Goal: Task Accomplishment & Management: Complete application form

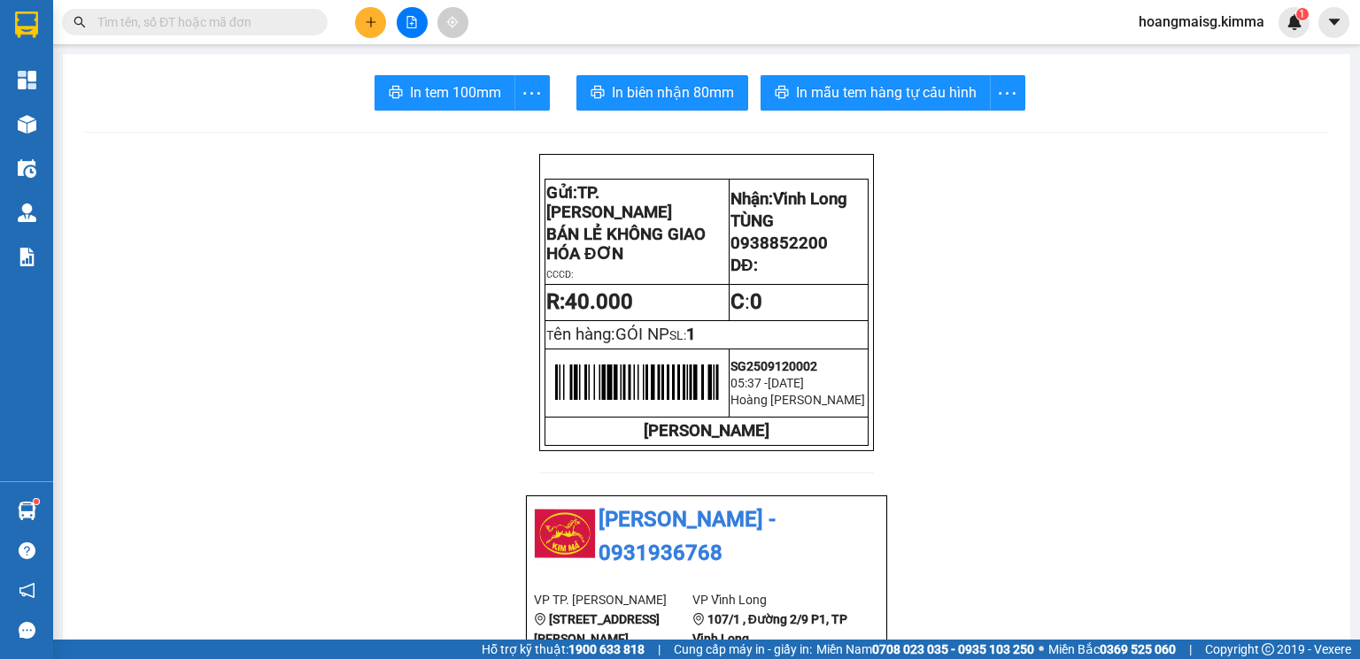
click at [374, 39] on div "Kết quả tìm kiếm ( 0 ) Bộ lọc Ngày tạo đơn gần nhất No Data hoangmaisg.kimma 1" at bounding box center [680, 22] width 1360 height 44
drag, startPoint x: 369, startPoint y: 24, endPoint x: 364, endPoint y: 13, distance: 11.9
click at [364, 13] on button at bounding box center [370, 22] width 31 height 31
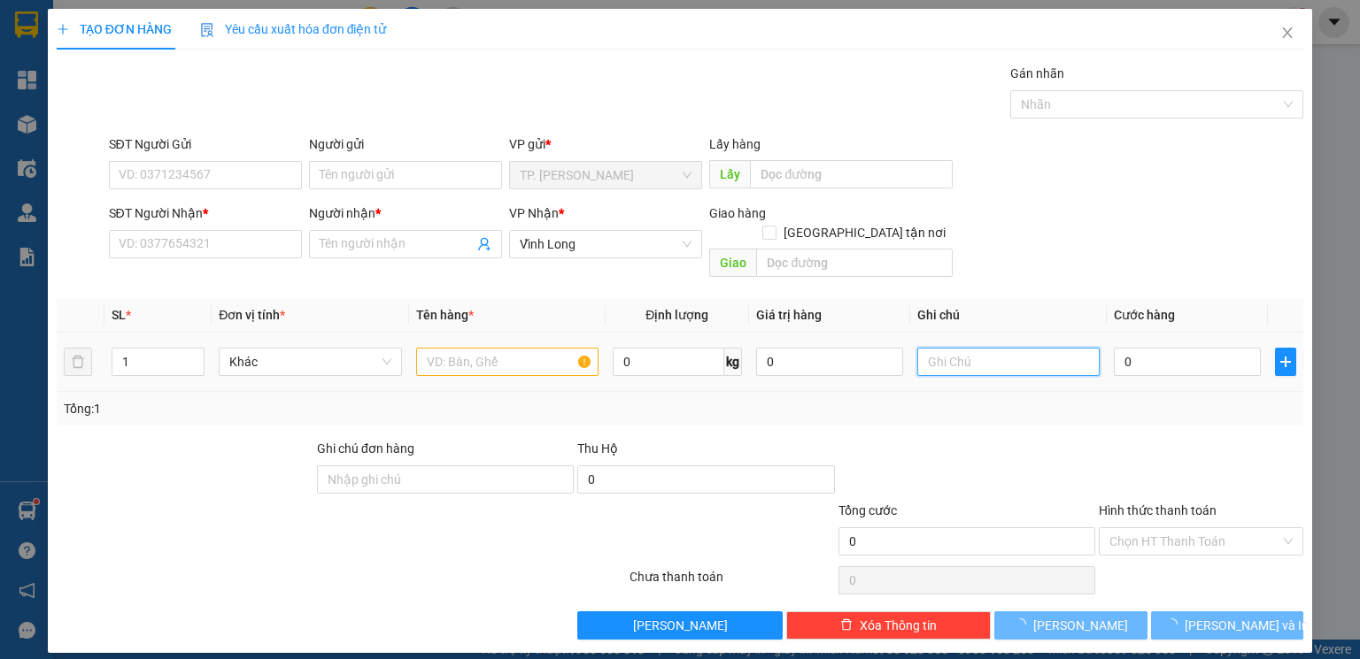
click at [1008, 348] on input "text" at bounding box center [1008, 362] width 182 height 28
type input "VĂN"
click at [515, 348] on input "text" at bounding box center [507, 362] width 182 height 28
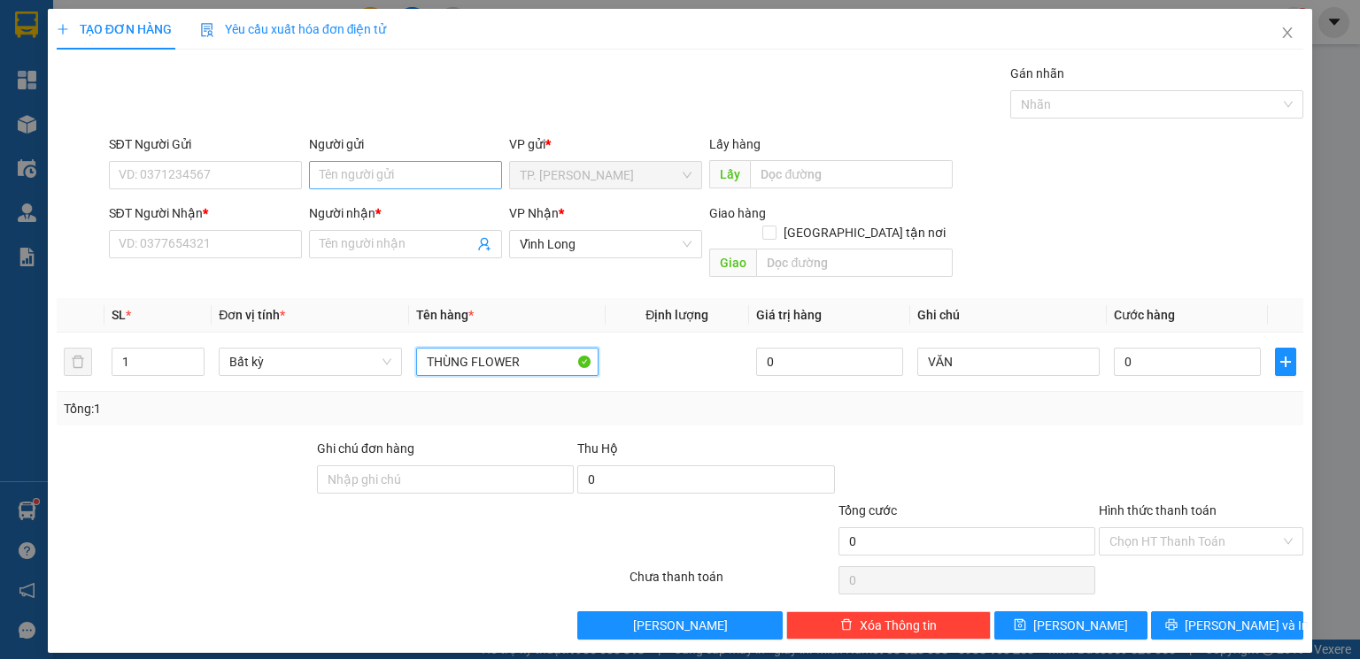
type input "THÙNG FLOWER"
click at [388, 171] on input "Người gửi" at bounding box center [405, 175] width 193 height 28
type input "B"
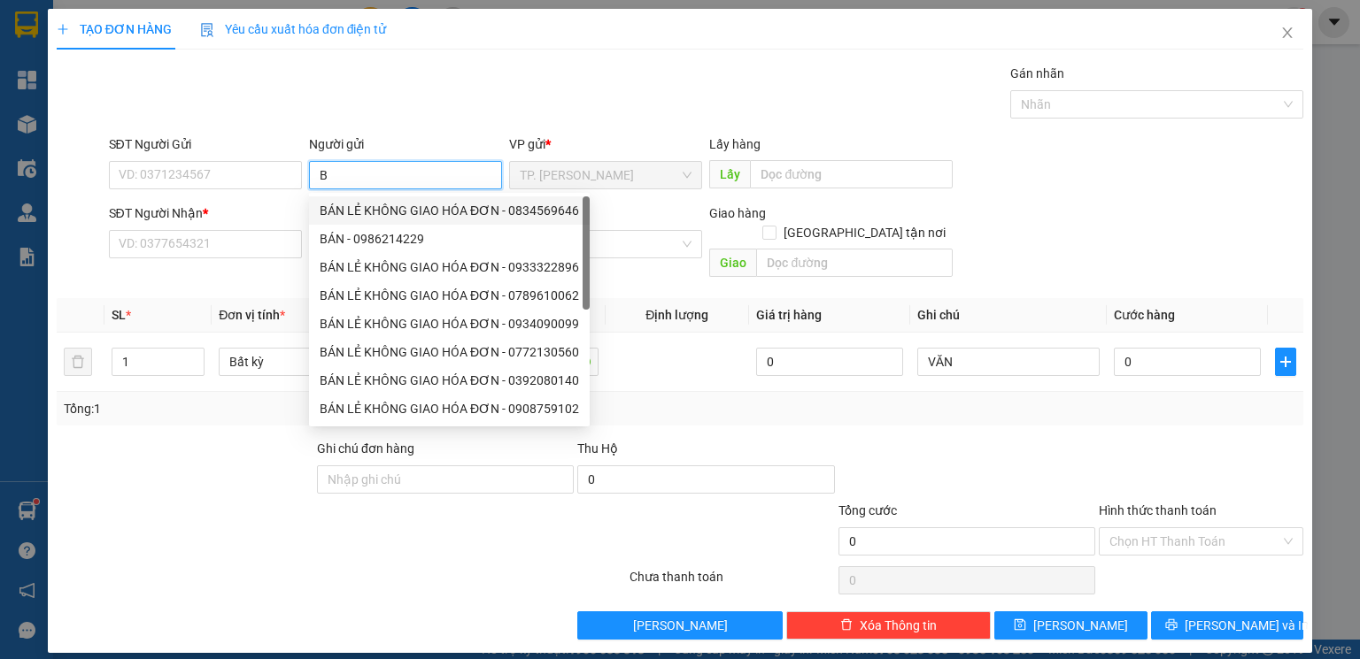
drag, startPoint x: 409, startPoint y: 209, endPoint x: 394, endPoint y: 206, distance: 15.3
click at [405, 209] on div "BÁN LẺ KHÔNG GIAO HÓA ĐƠN - 0834569646" at bounding box center [449, 210] width 259 height 19
type input "0834569646"
type input "BÁN LẺ KHÔNG GIAO HÓA ĐƠN"
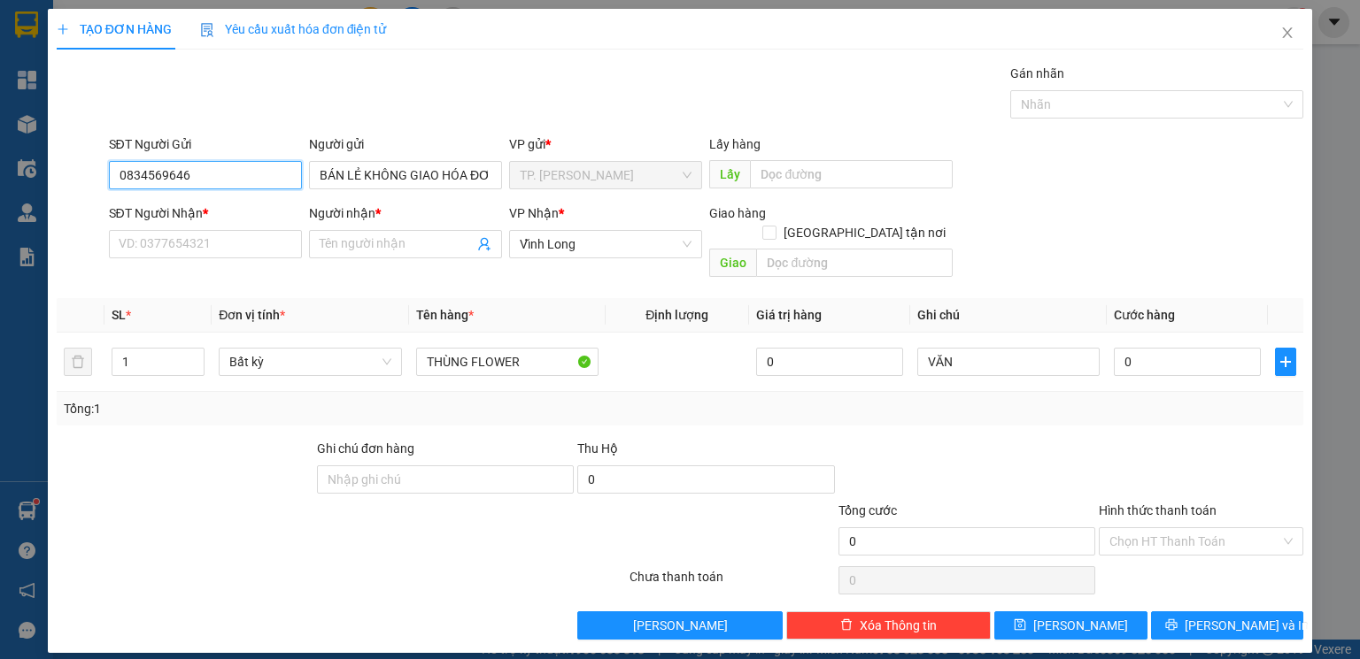
click at [219, 171] on input "0834569646" at bounding box center [205, 175] width 193 height 28
type input "0"
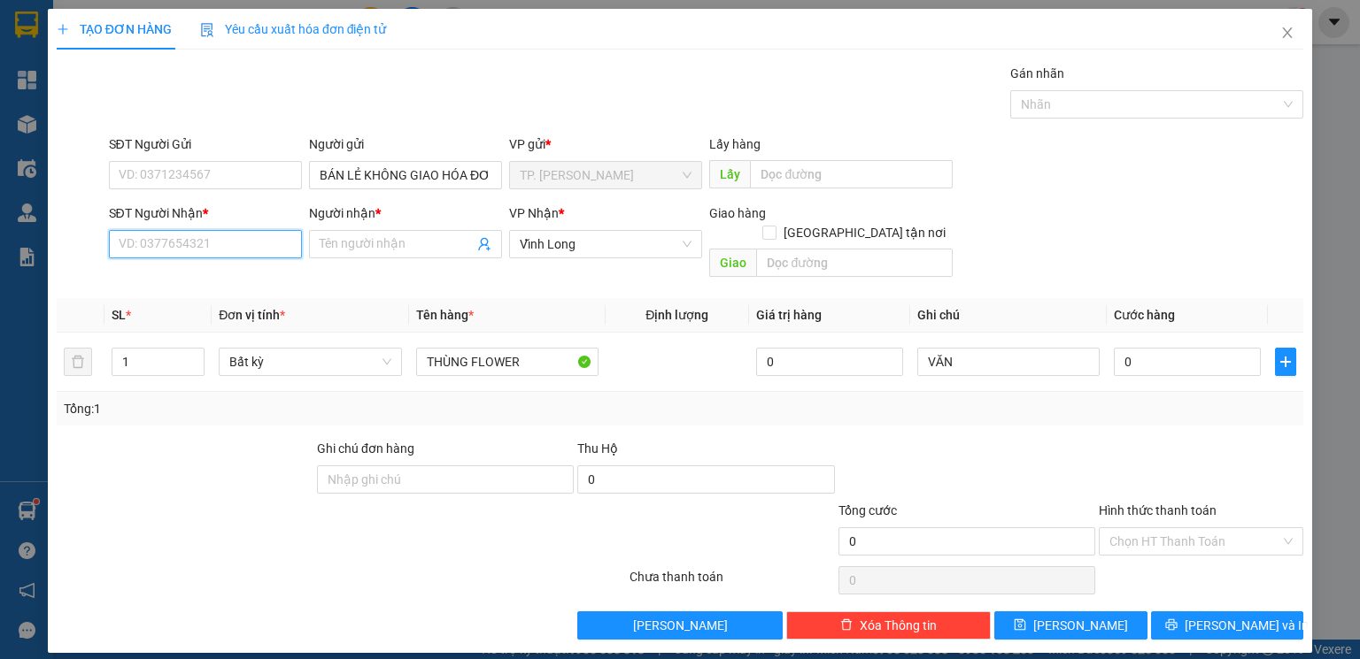
click at [215, 250] on input "SĐT Người Nhận *" at bounding box center [205, 244] width 193 height 28
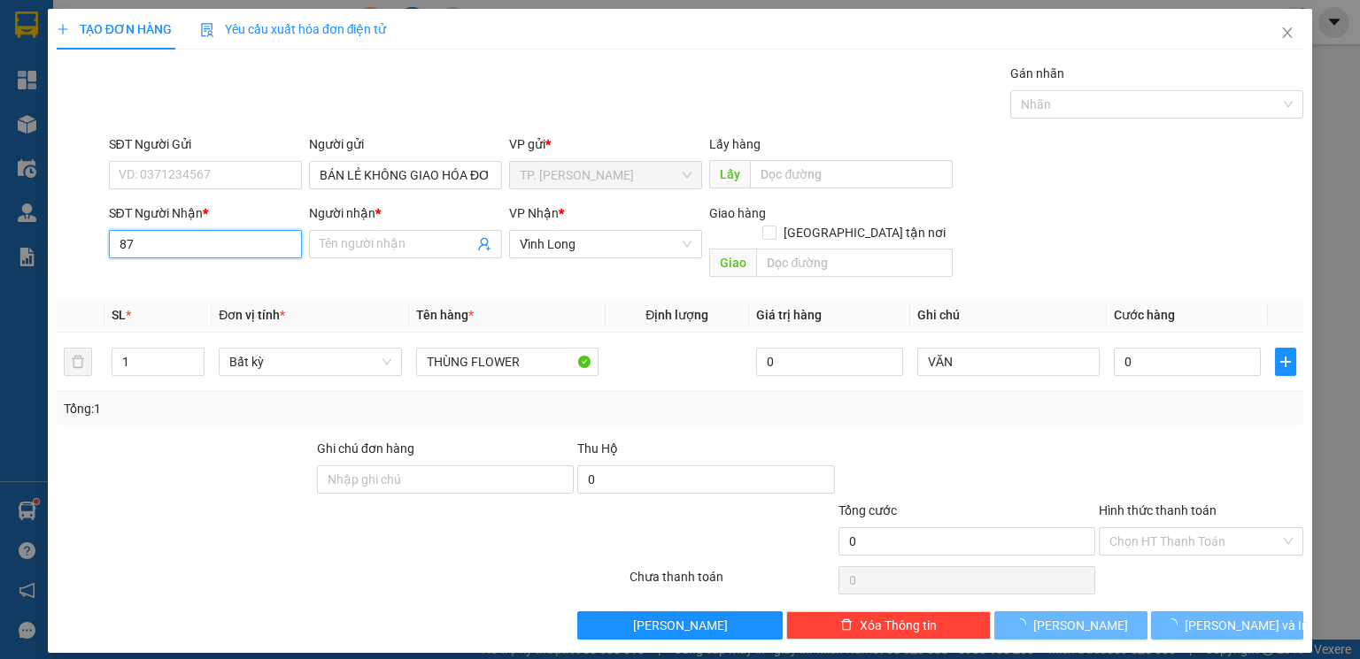
type input "8"
click at [179, 288] on div "0899557879 - HƯNG" at bounding box center [205, 279] width 172 height 19
type input "0899557879"
type input "HƯNG"
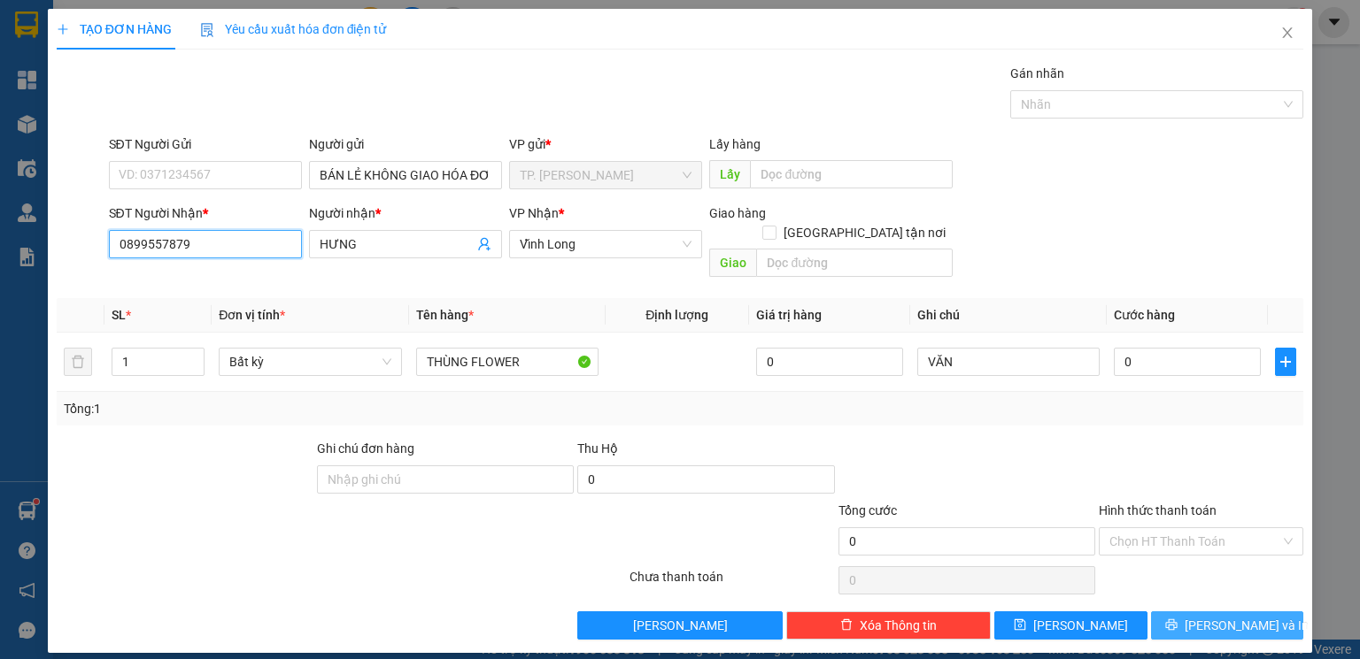
type input "0899557879"
click at [1251, 616] on span "[PERSON_NAME] và In" at bounding box center [1246, 625] width 124 height 19
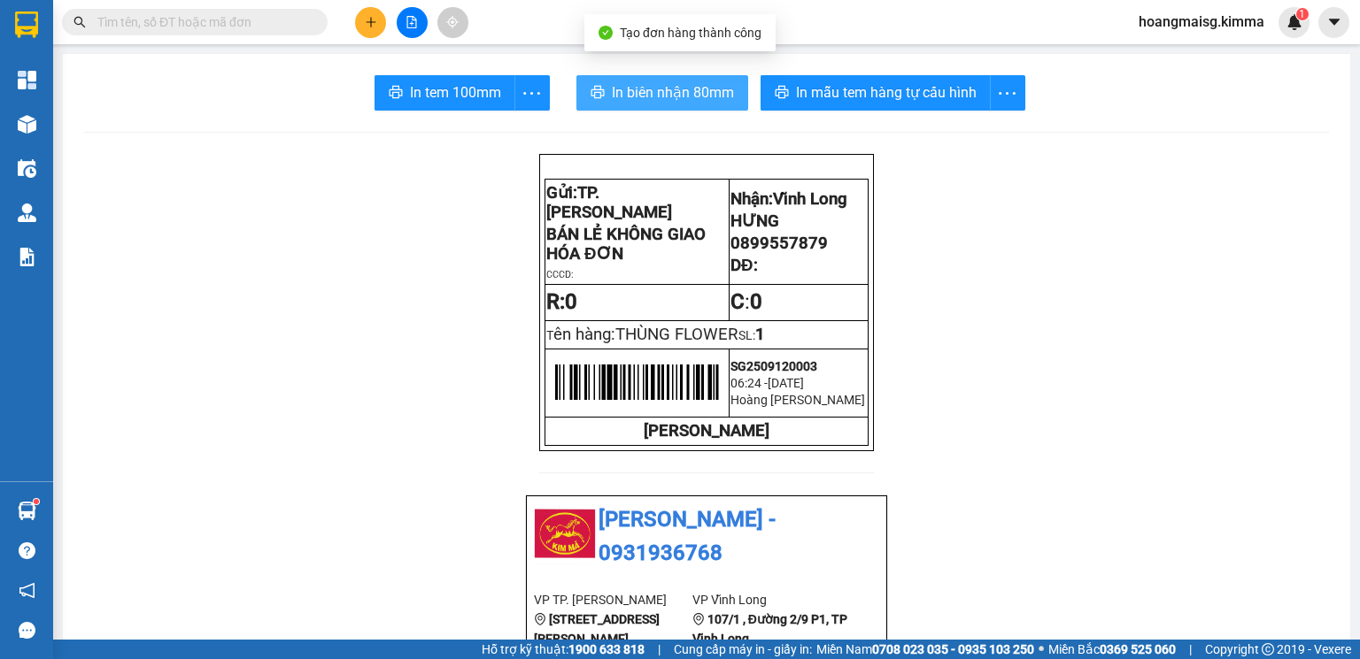
click at [671, 93] on span "In biên nhận 80mm" at bounding box center [673, 92] width 122 height 22
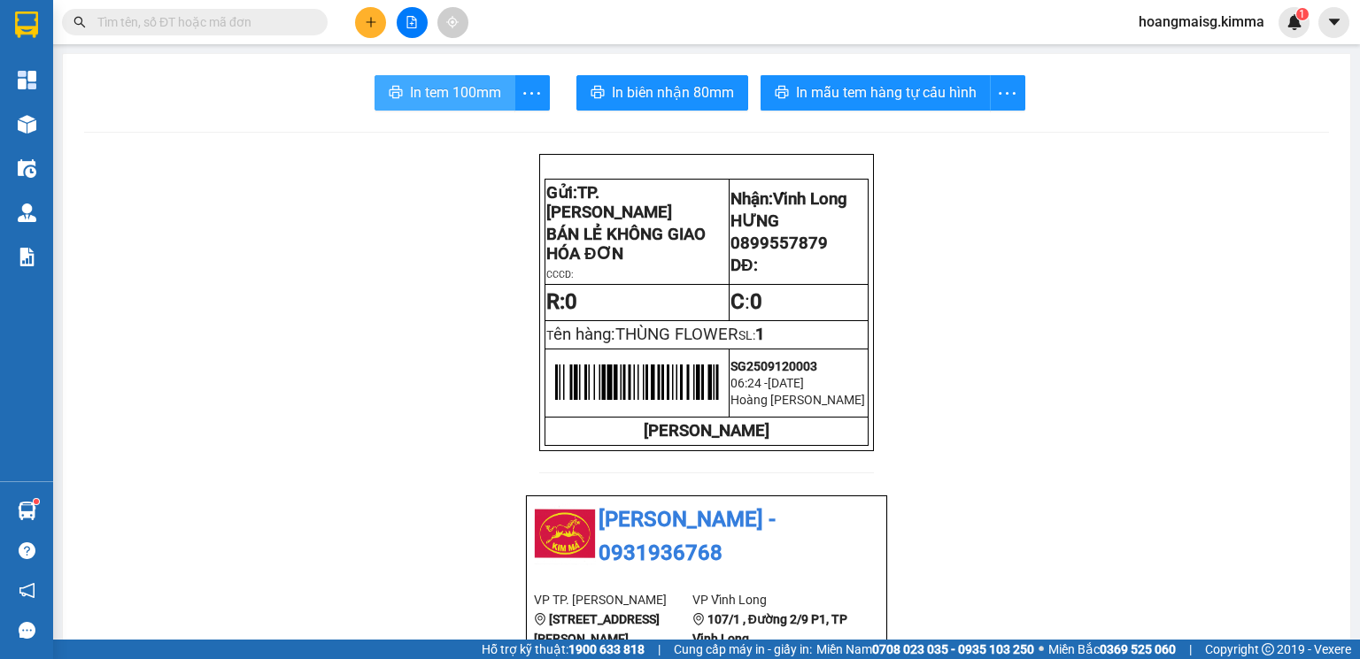
click at [443, 89] on span "In tem 100mm" at bounding box center [455, 92] width 91 height 22
click at [366, 16] on icon "plus" at bounding box center [371, 22] width 12 height 12
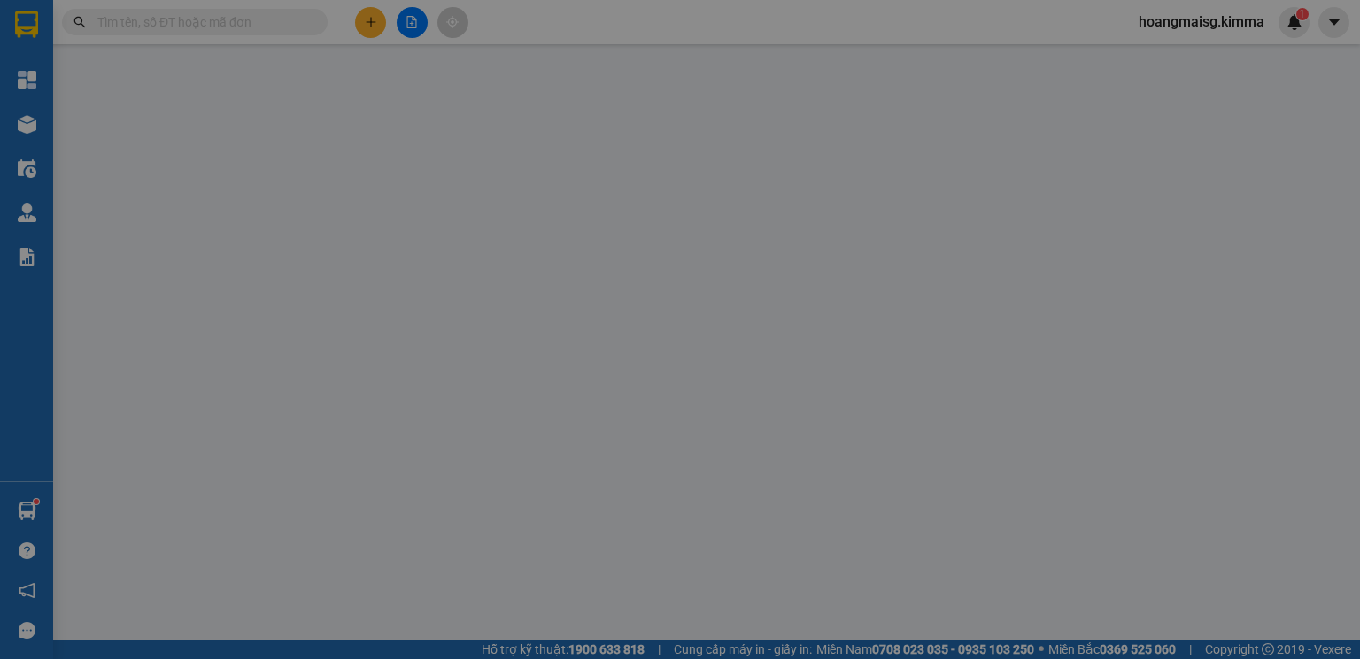
click at [368, 19] on div "Yêu cầu xuất hóa đơn điện tử" at bounding box center [293, 29] width 187 height 41
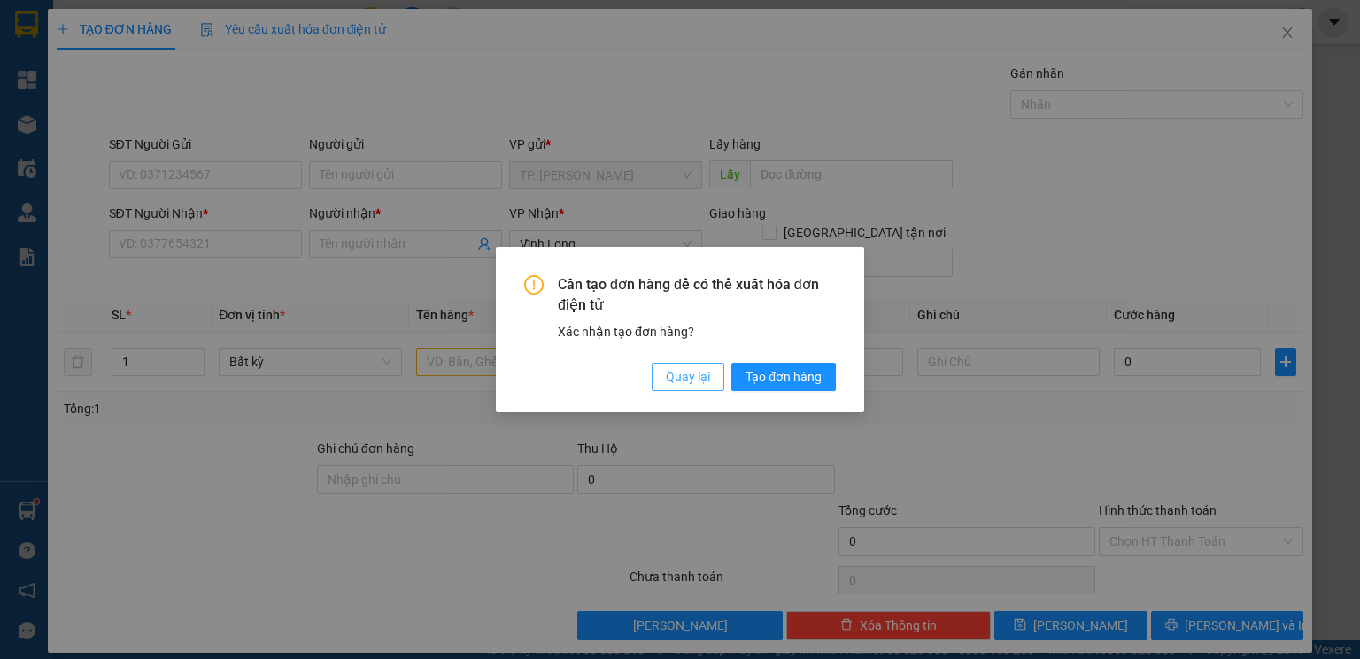
click at [687, 367] on span "Quay lại" at bounding box center [688, 376] width 44 height 19
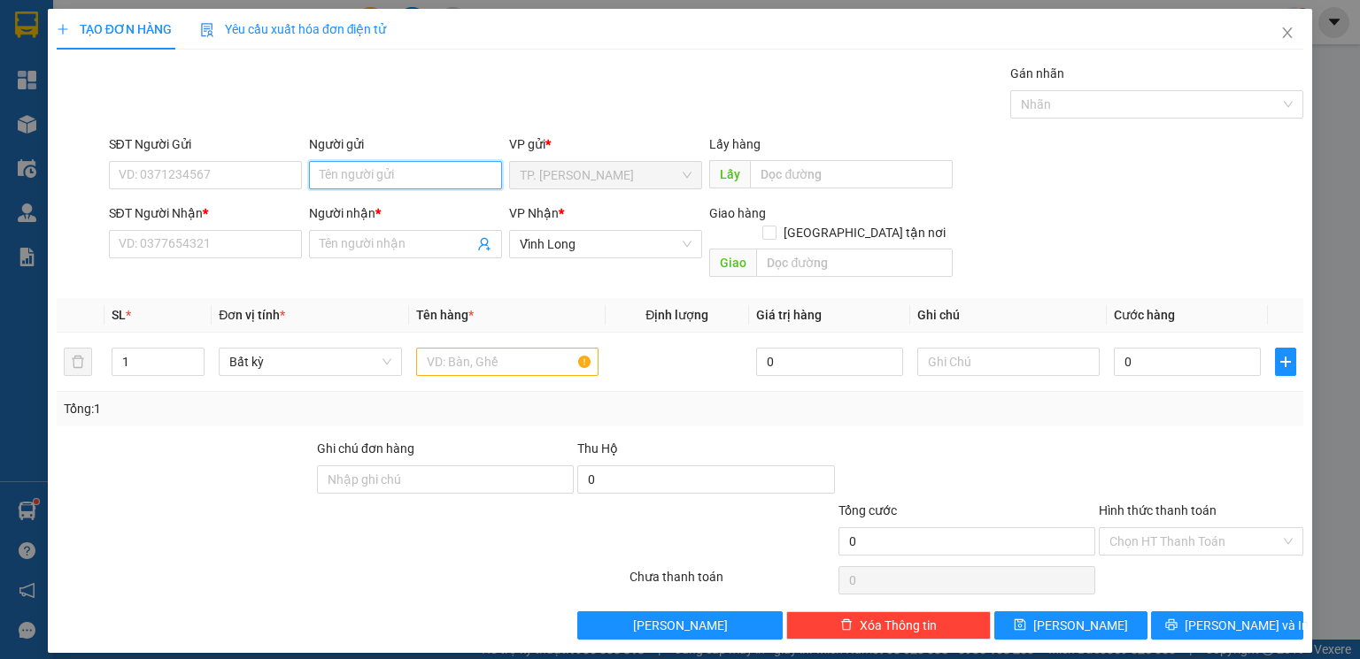
click at [413, 185] on input "Người gửi" at bounding box center [405, 175] width 193 height 28
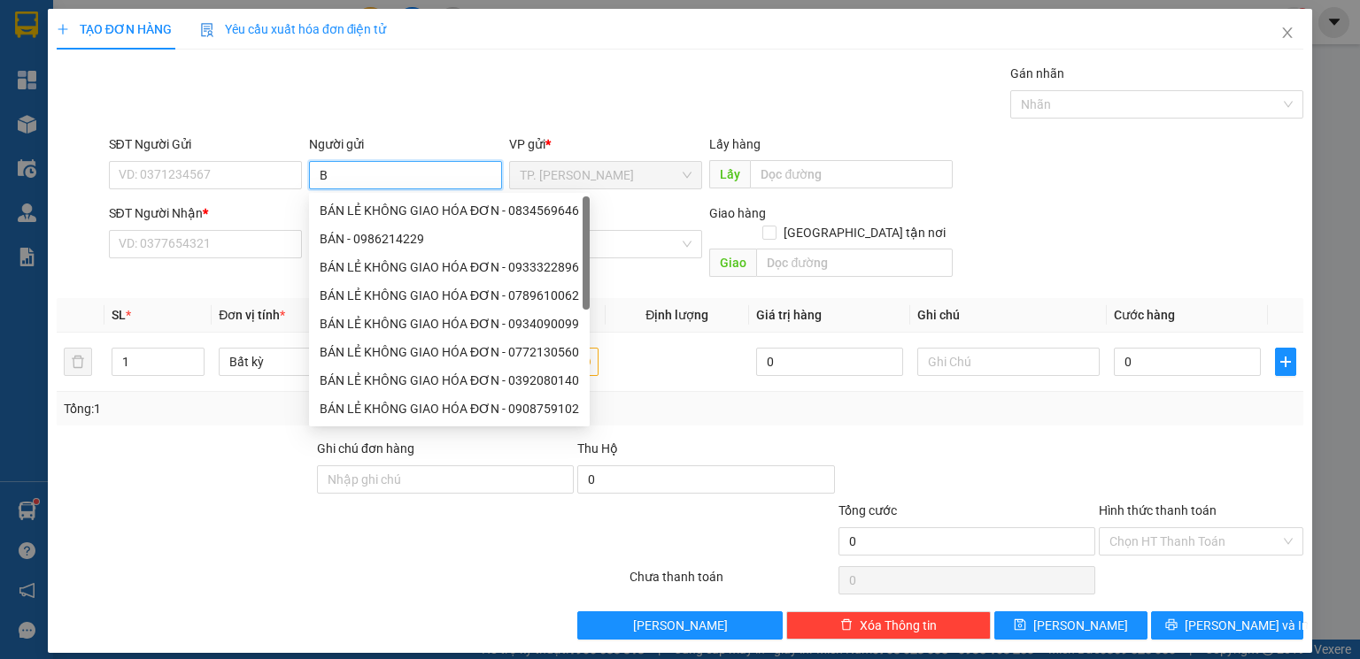
type input "B"
click at [444, 210] on div "BÁN LẺ KHÔNG GIAO HÓA ĐƠN - 0834569646" at bounding box center [449, 210] width 259 height 19
type input "0834569646"
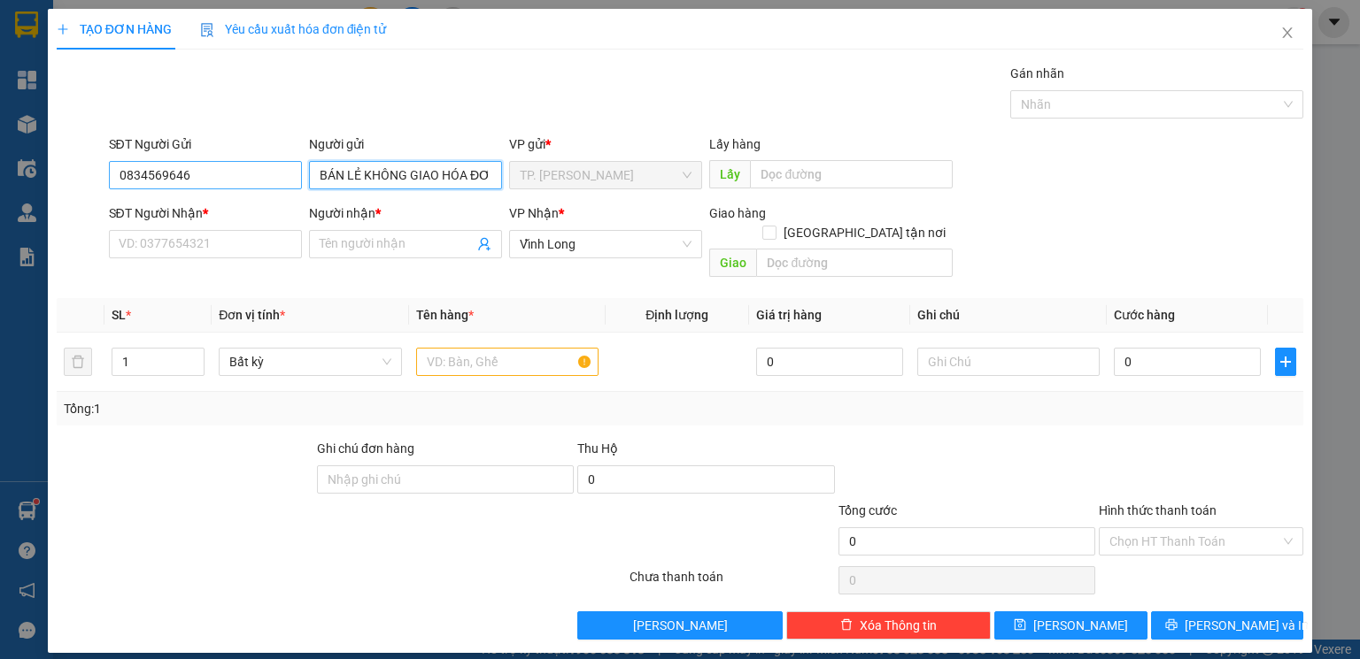
type input "BÁN LẺ KHÔNG GIAO HÓA ĐƠN"
drag, startPoint x: 146, startPoint y: 176, endPoint x: 0, endPoint y: 159, distance: 147.0
click at [0, 159] on div "TẠO ĐƠN HÀNG Yêu cầu xuất hóa đơn điện tử Transit Pickup Surcharge Ids Transit …" at bounding box center [680, 329] width 1360 height 659
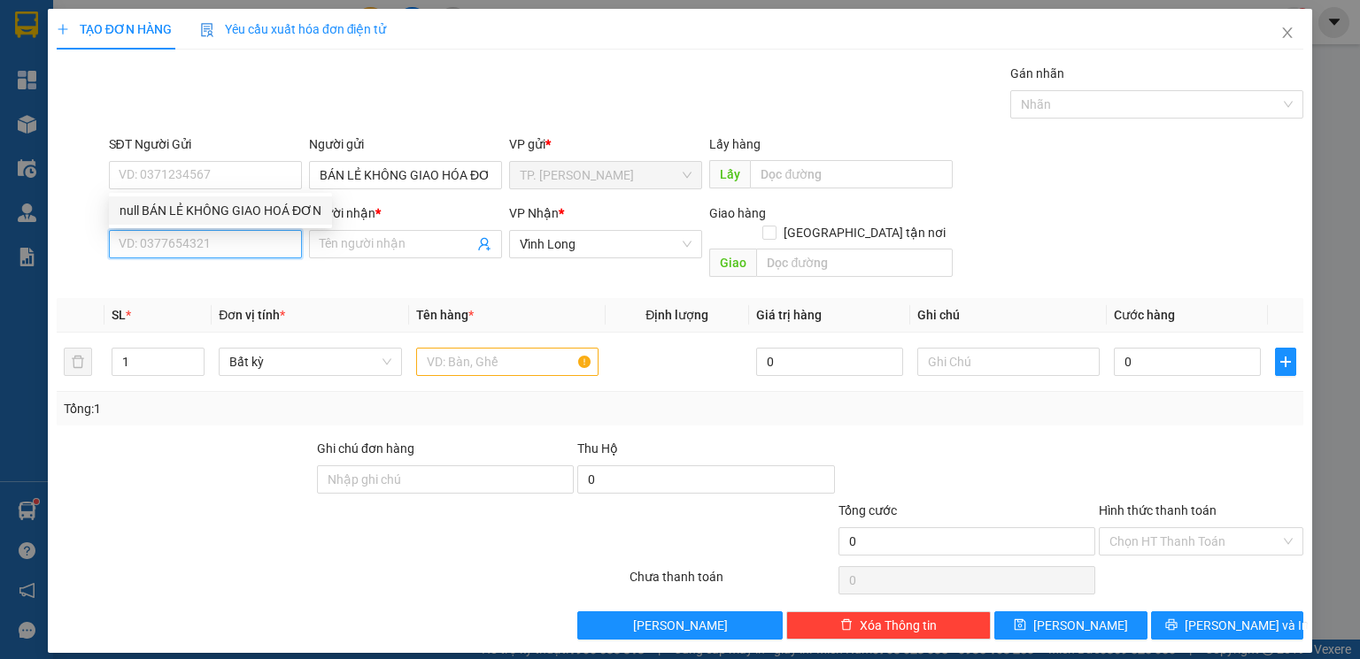
click at [190, 232] on input "SĐT Người Nhận *" at bounding box center [205, 244] width 193 height 28
type input "0939847789"
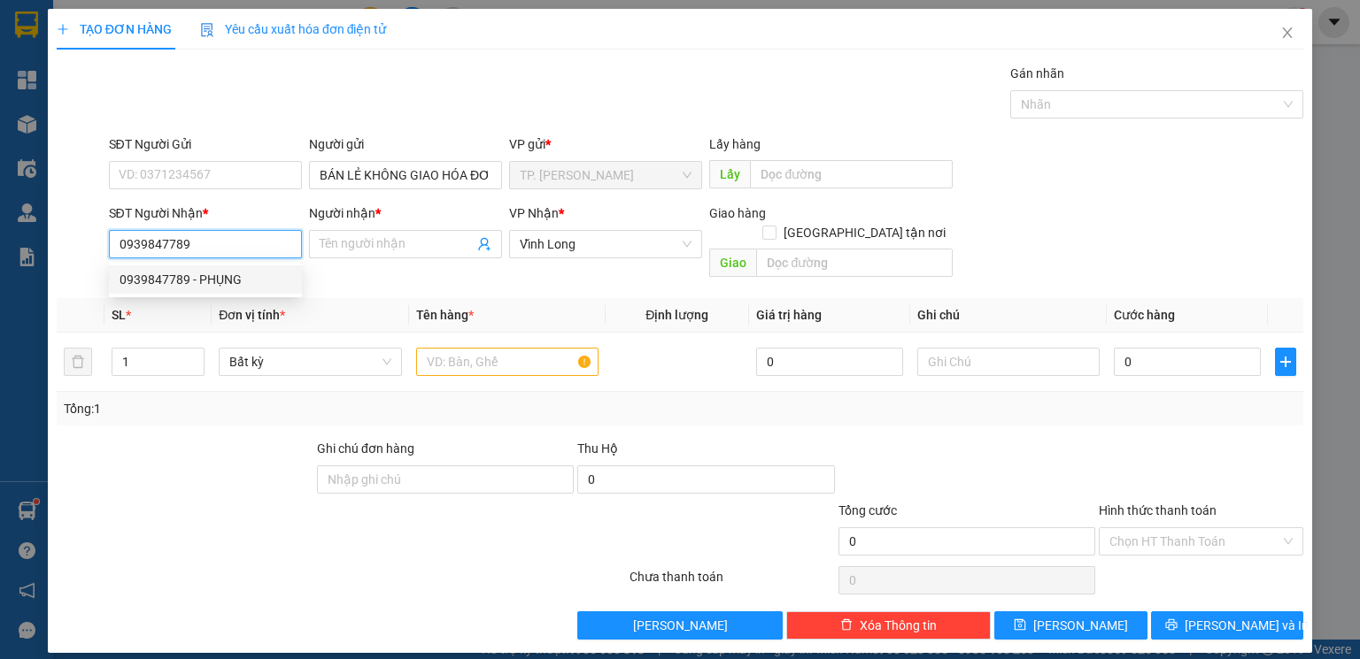
click at [261, 279] on div "0939847789 - PHỤNG" at bounding box center [205, 279] width 172 height 19
type input "PHỤNG"
type input "0939847789"
drag, startPoint x: 280, startPoint y: 402, endPoint x: 301, endPoint y: 391, distance: 23.8
click at [280, 403] on div "Tổng: 1" at bounding box center [680, 409] width 1246 height 34
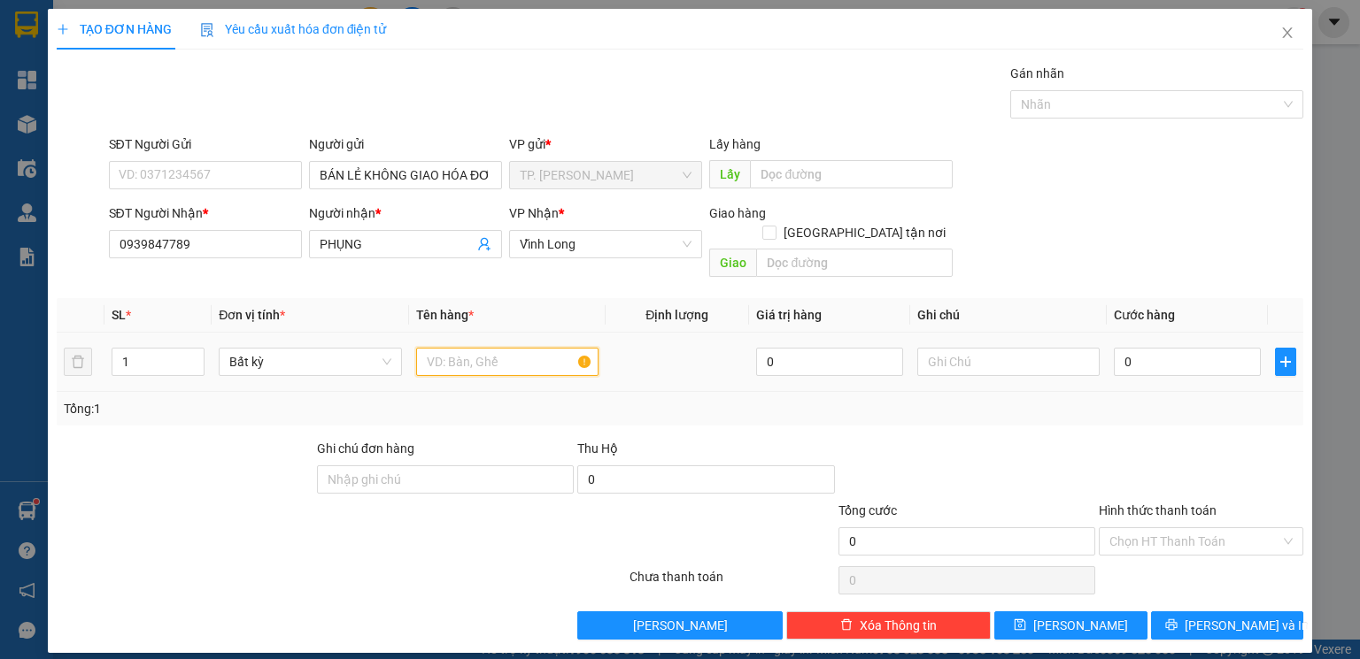
click at [503, 348] on input "text" at bounding box center [507, 362] width 182 height 28
type input "GÓI ĐEN KEO VÀNG"
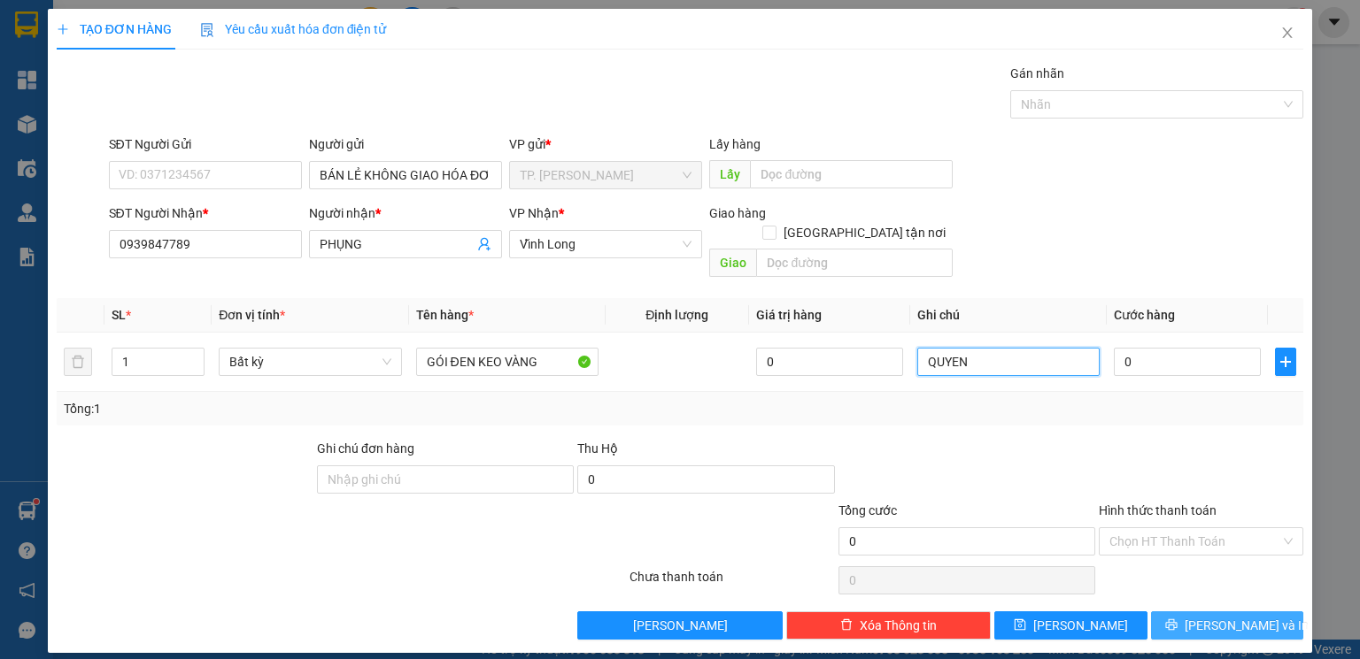
type input "QUYEN"
click at [1176, 612] on button "[PERSON_NAME] và In" at bounding box center [1227, 626] width 153 height 28
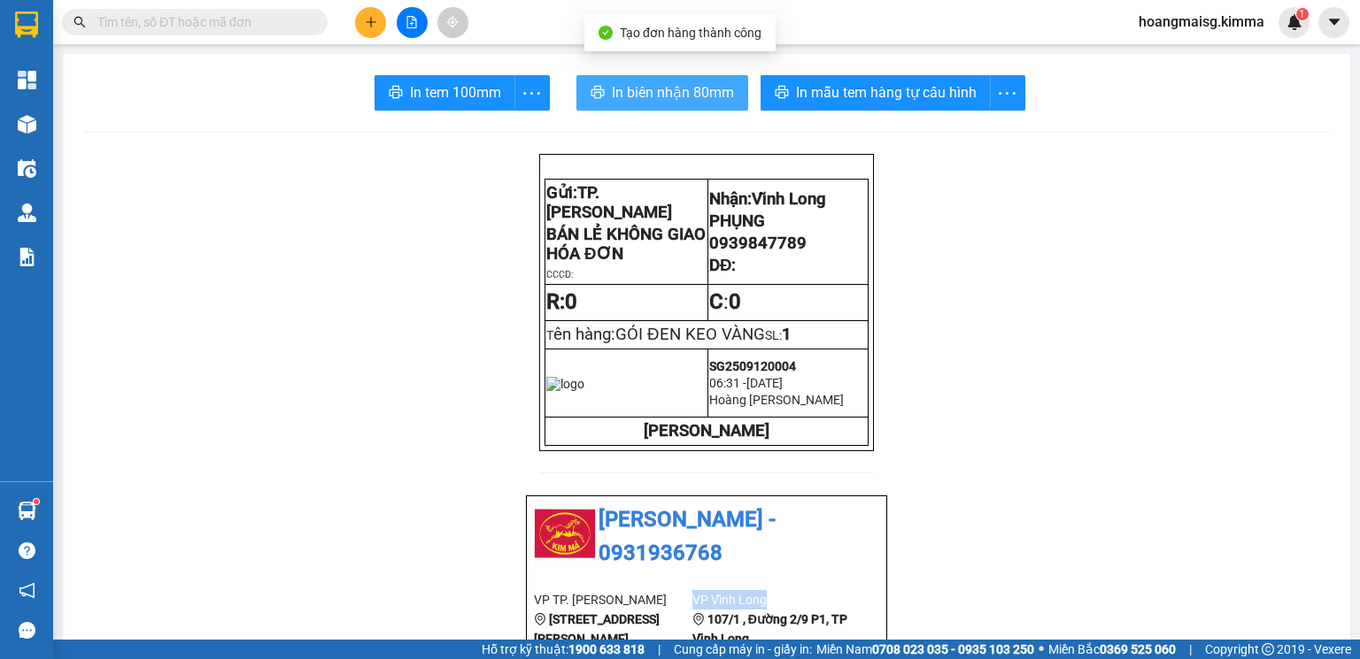
click at [685, 84] on span "In biên nhận 80mm" at bounding box center [673, 92] width 122 height 22
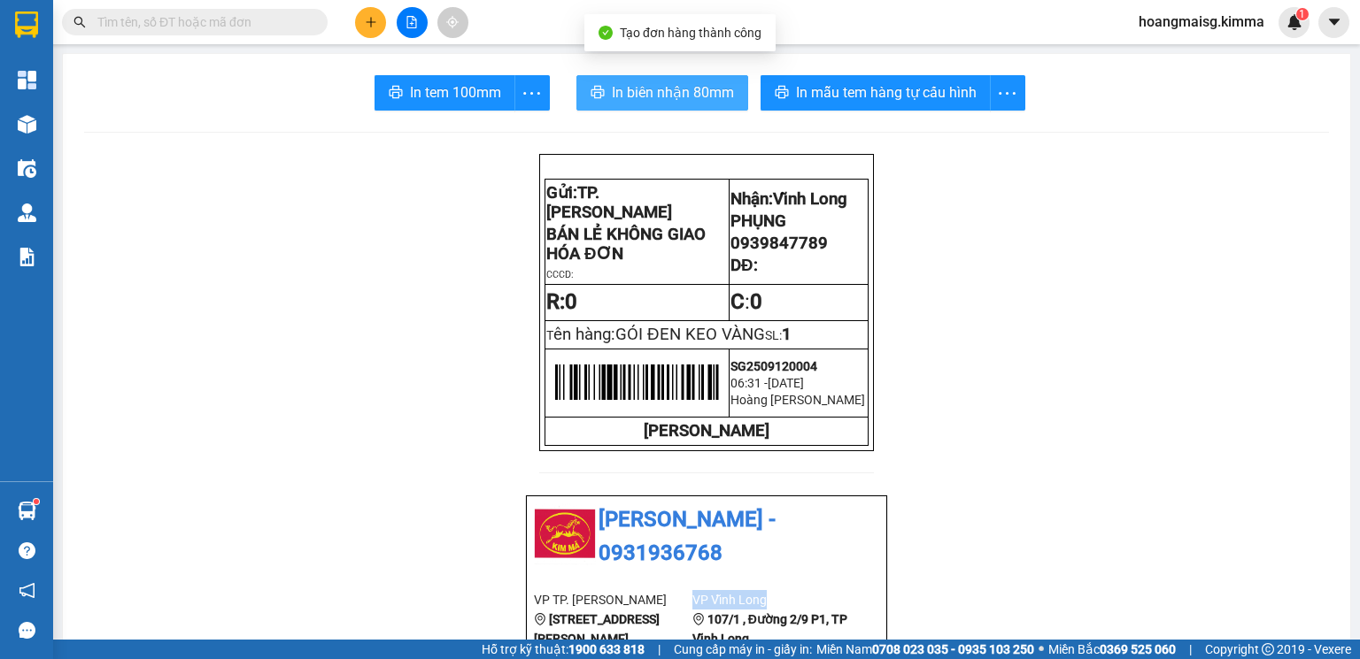
click at [685, 84] on span "In biên nhận 80mm" at bounding box center [673, 92] width 122 height 22
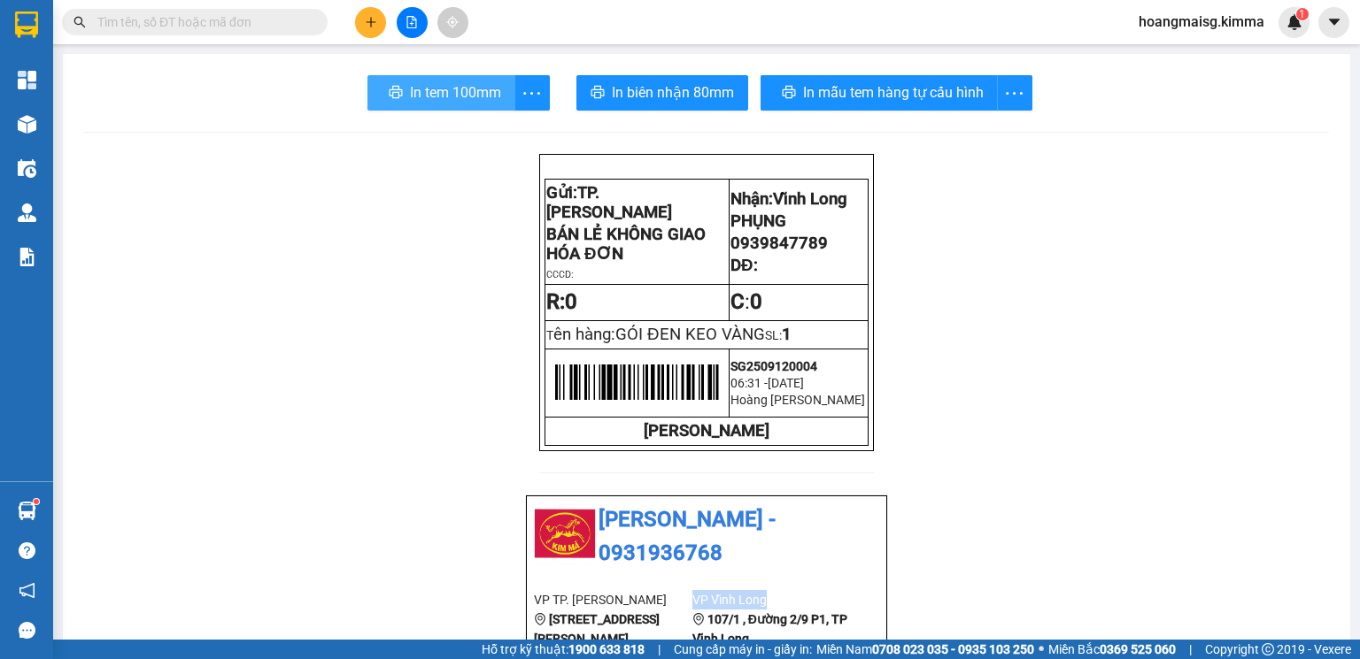
click at [412, 94] on span "In tem 100mm" at bounding box center [455, 92] width 91 height 22
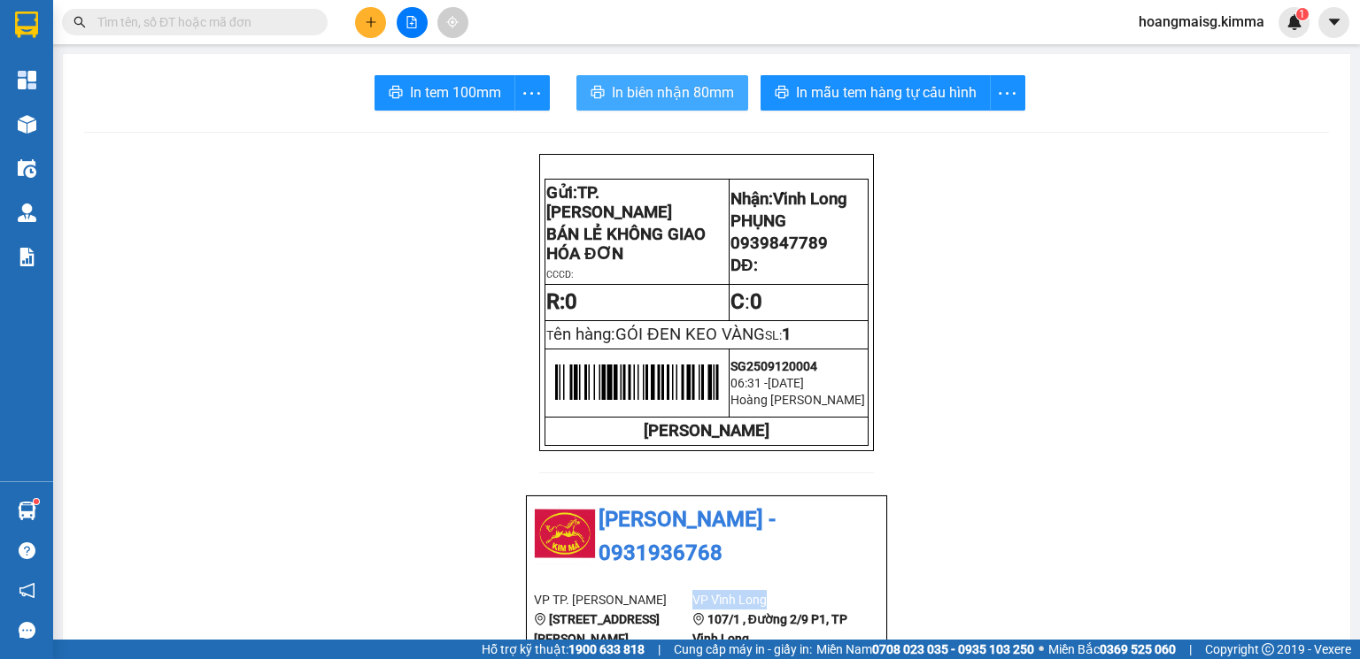
click at [650, 90] on span "In biên nhận 80mm" at bounding box center [673, 92] width 122 height 22
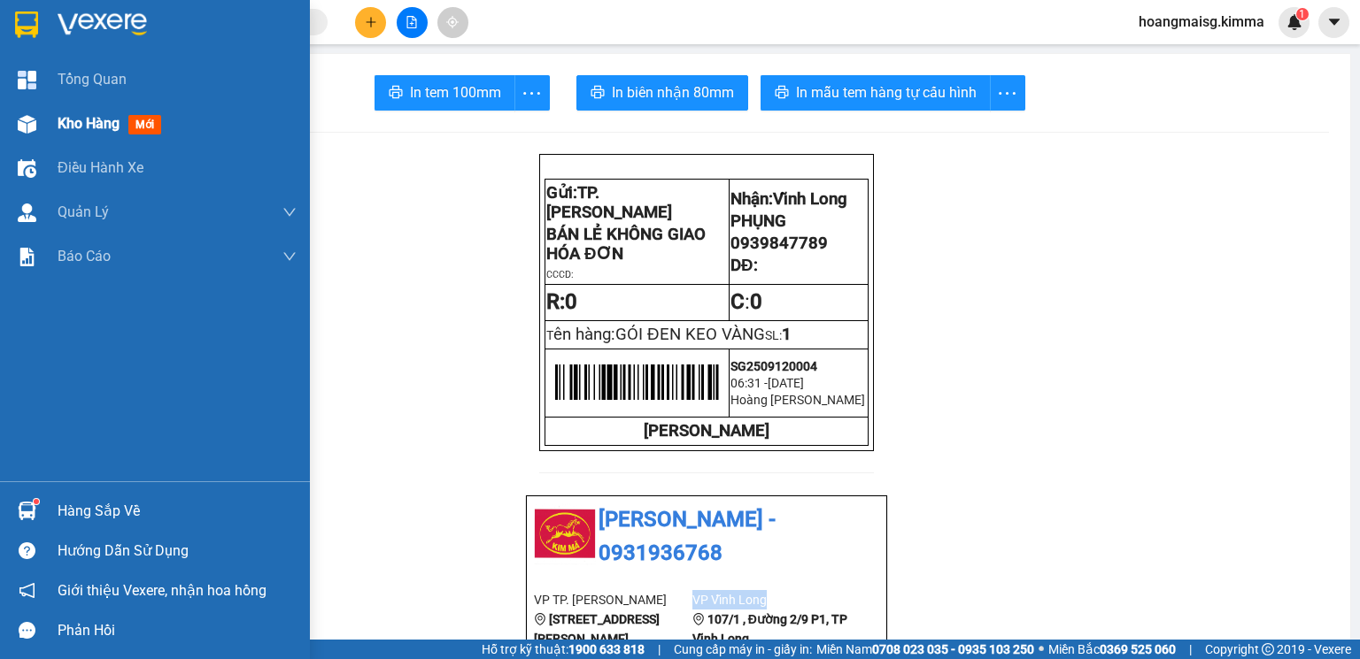
click at [153, 139] on div "Kho hàng mới" at bounding box center [177, 124] width 239 height 44
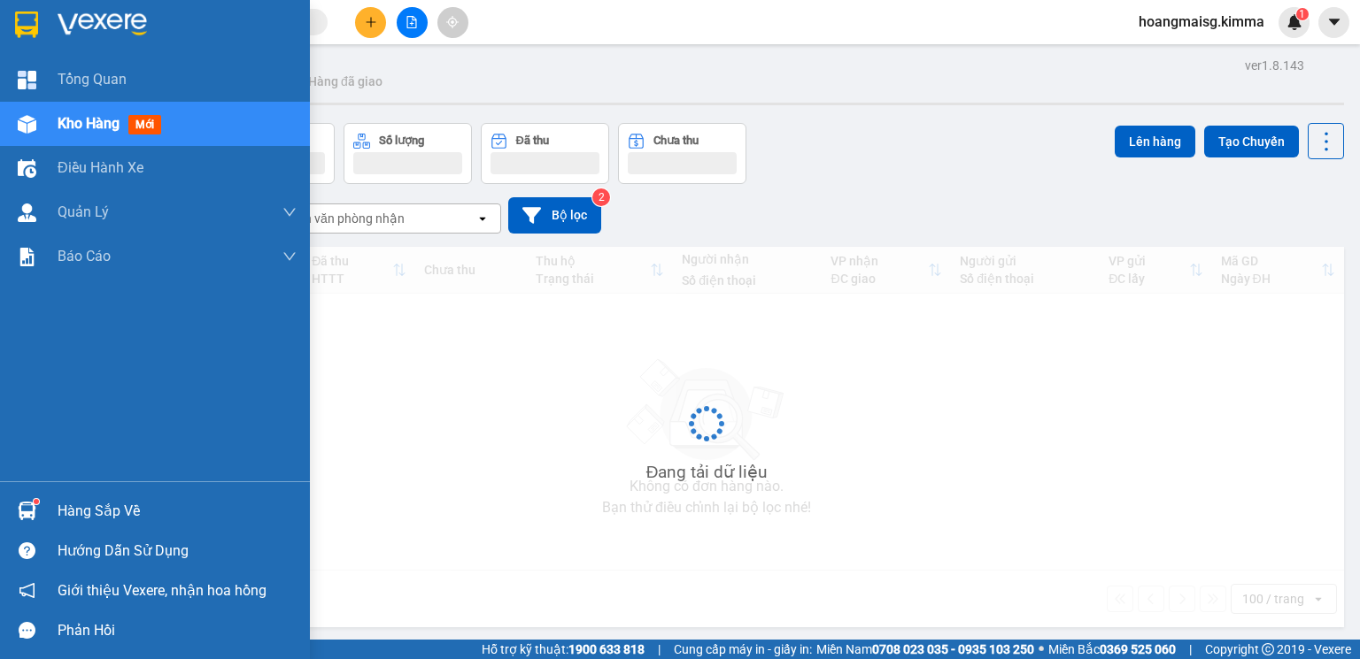
click at [127, 126] on div "Kho hàng mới" at bounding box center [113, 123] width 111 height 22
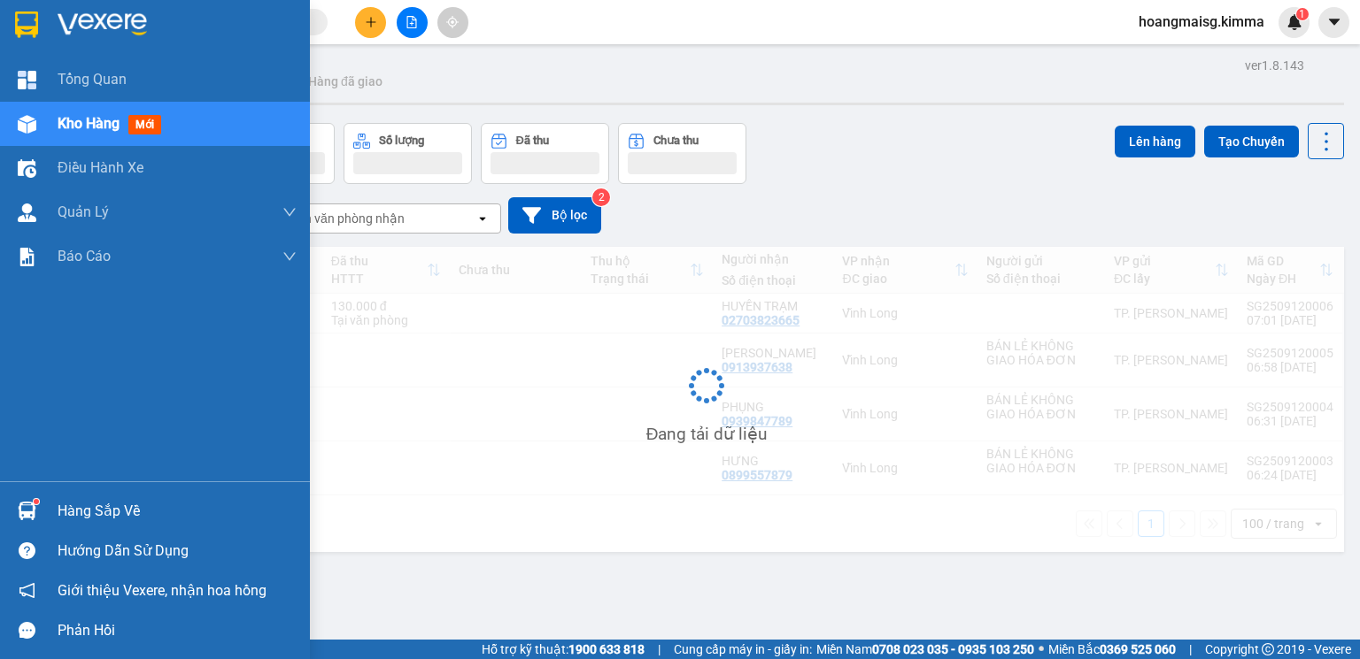
click at [127, 126] on div "Kho hàng mới" at bounding box center [113, 123] width 111 height 22
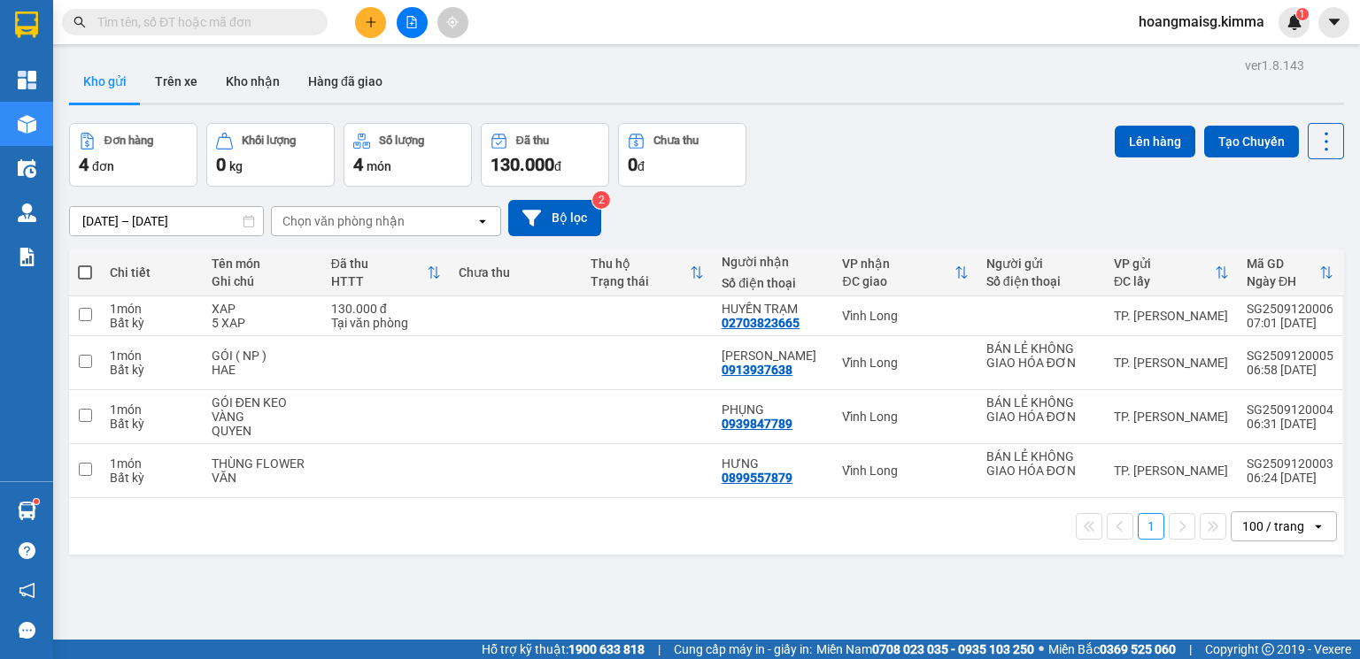
click at [85, 270] on span at bounding box center [85, 273] width 14 height 14
click at [85, 264] on input "checkbox" at bounding box center [85, 264] width 0 height 0
checkbox input "true"
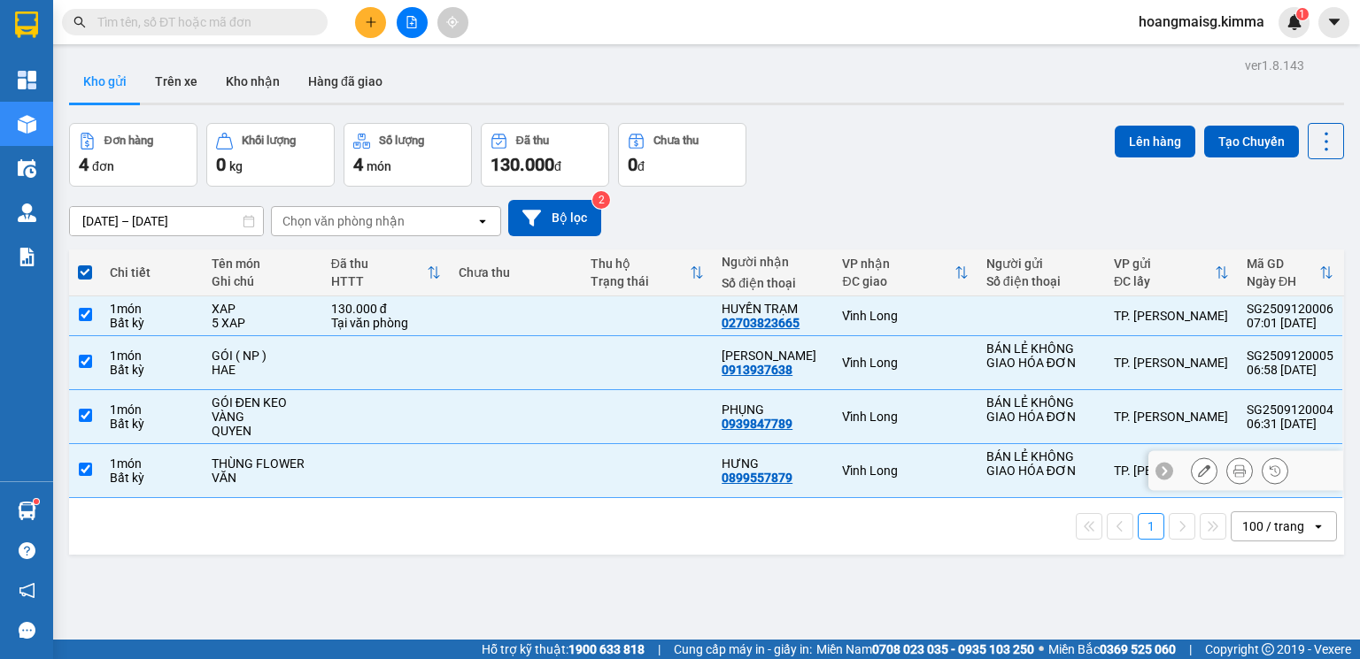
click at [328, 477] on td at bounding box center [385, 471] width 127 height 54
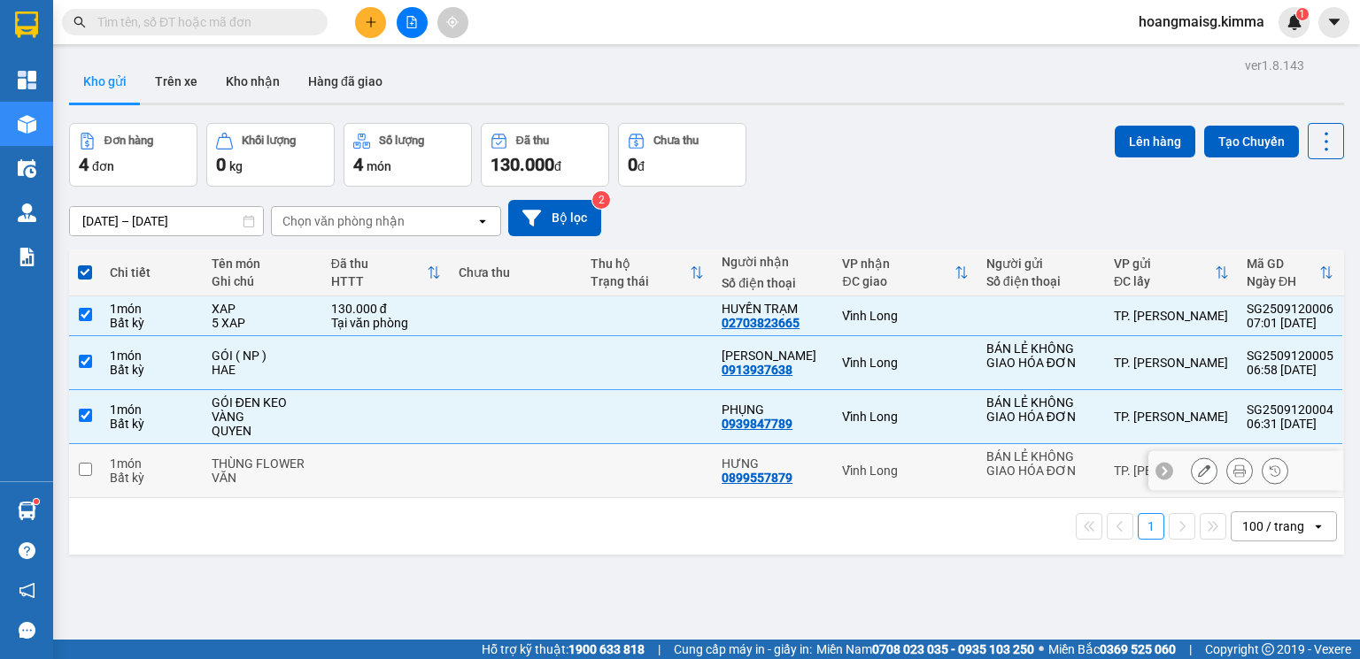
checkbox input "false"
click at [1142, 145] on button "Lên hàng" at bounding box center [1154, 142] width 81 height 32
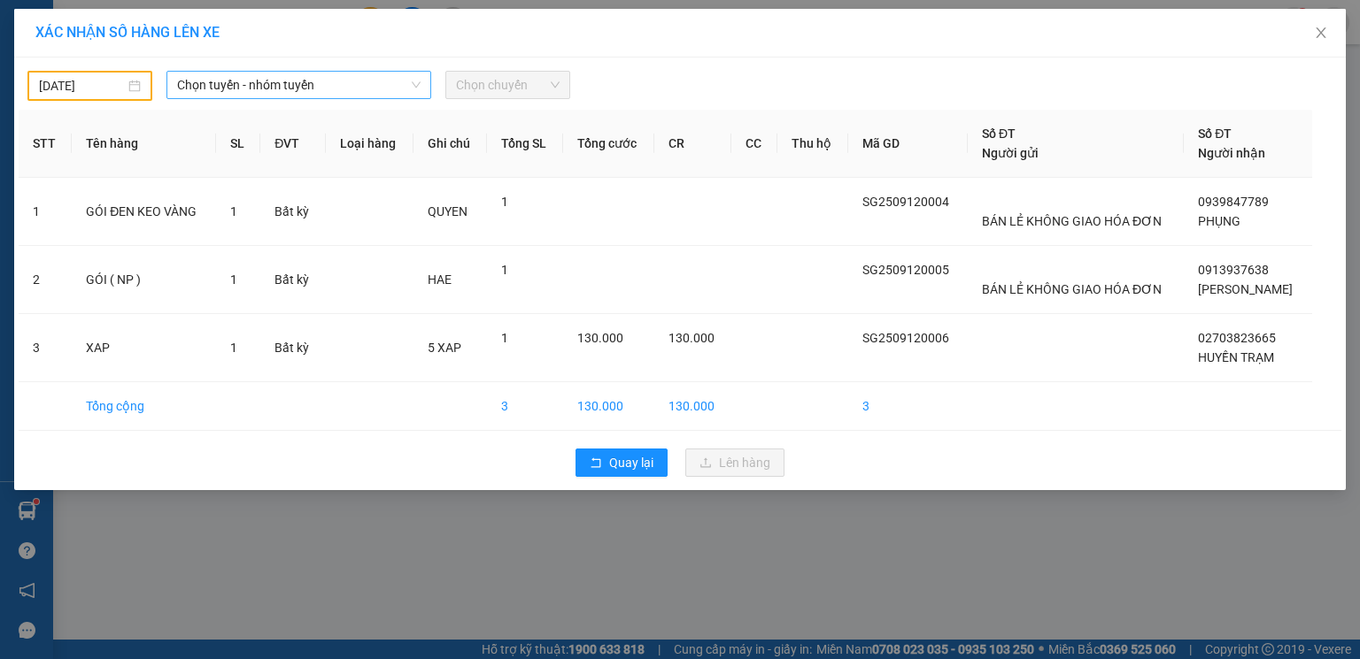
click at [243, 79] on span "Chọn tuyến - nhóm tuyến" at bounding box center [298, 85] width 243 height 27
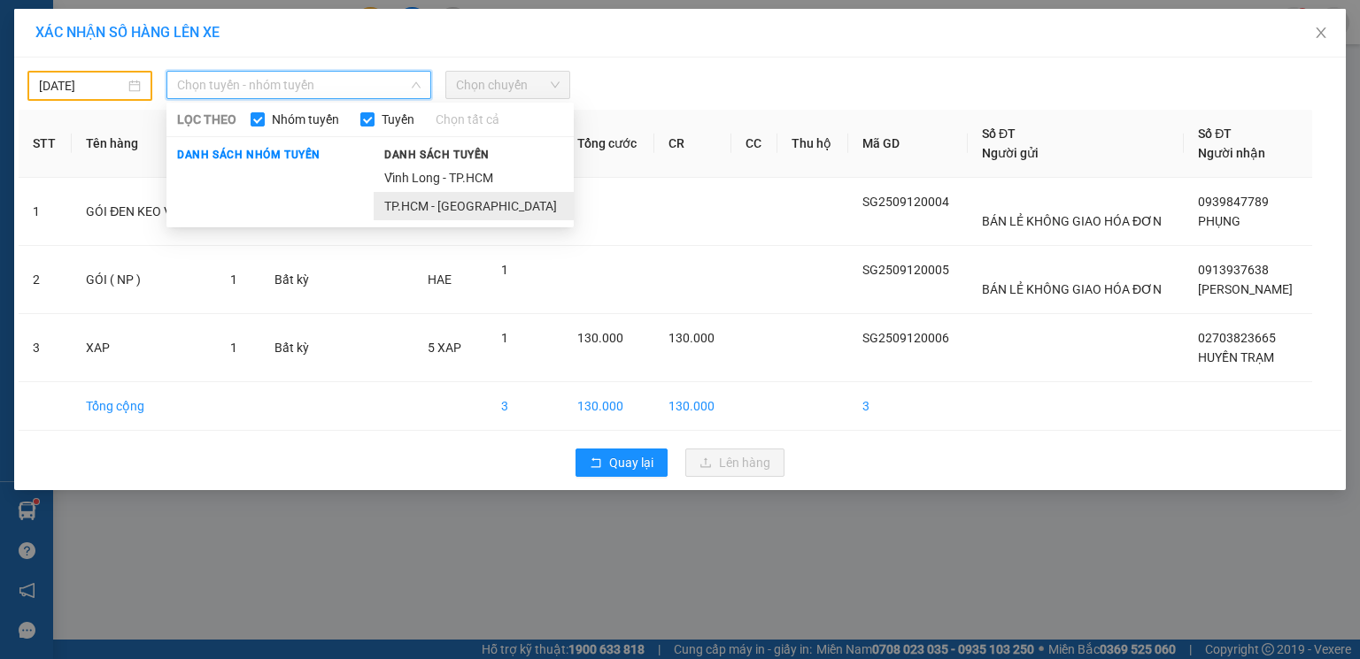
click at [455, 209] on li "TP.HCM - [GEOGRAPHIC_DATA]" at bounding box center [474, 206] width 200 height 28
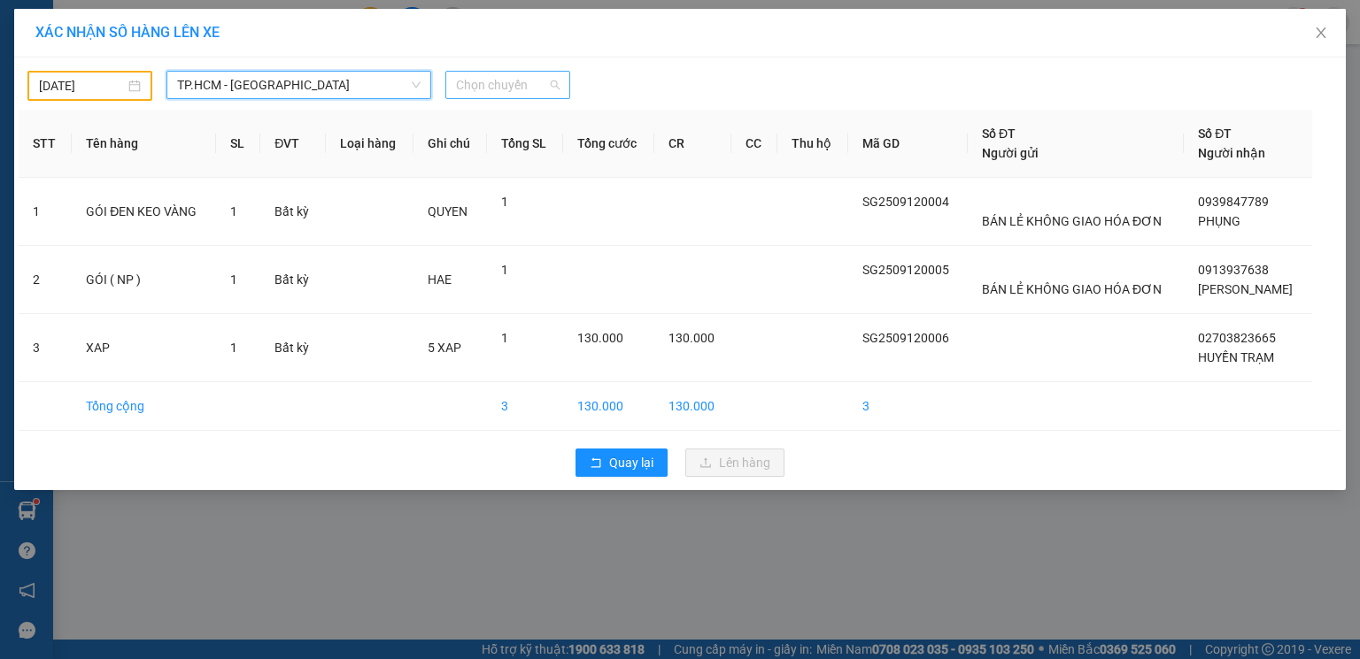
click at [547, 73] on span "Chọn chuyến" at bounding box center [508, 85] width 104 height 27
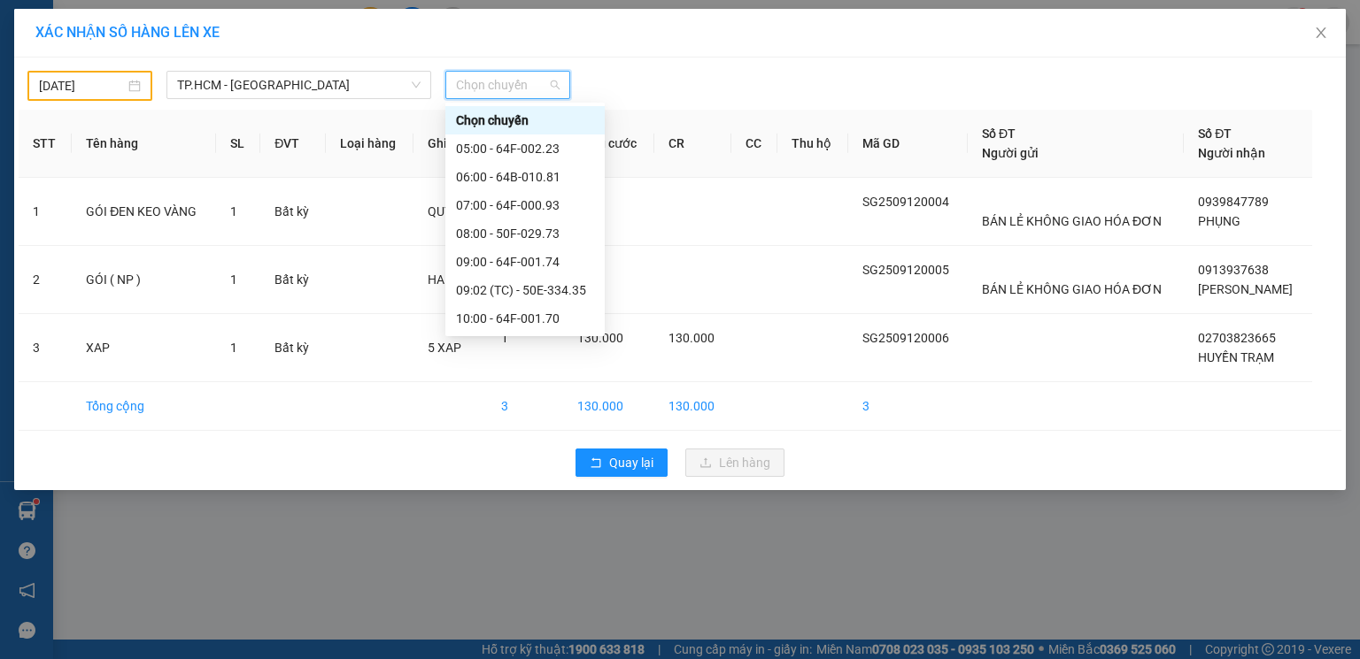
click at [105, 85] on input "[DATE]" at bounding box center [82, 85] width 86 height 19
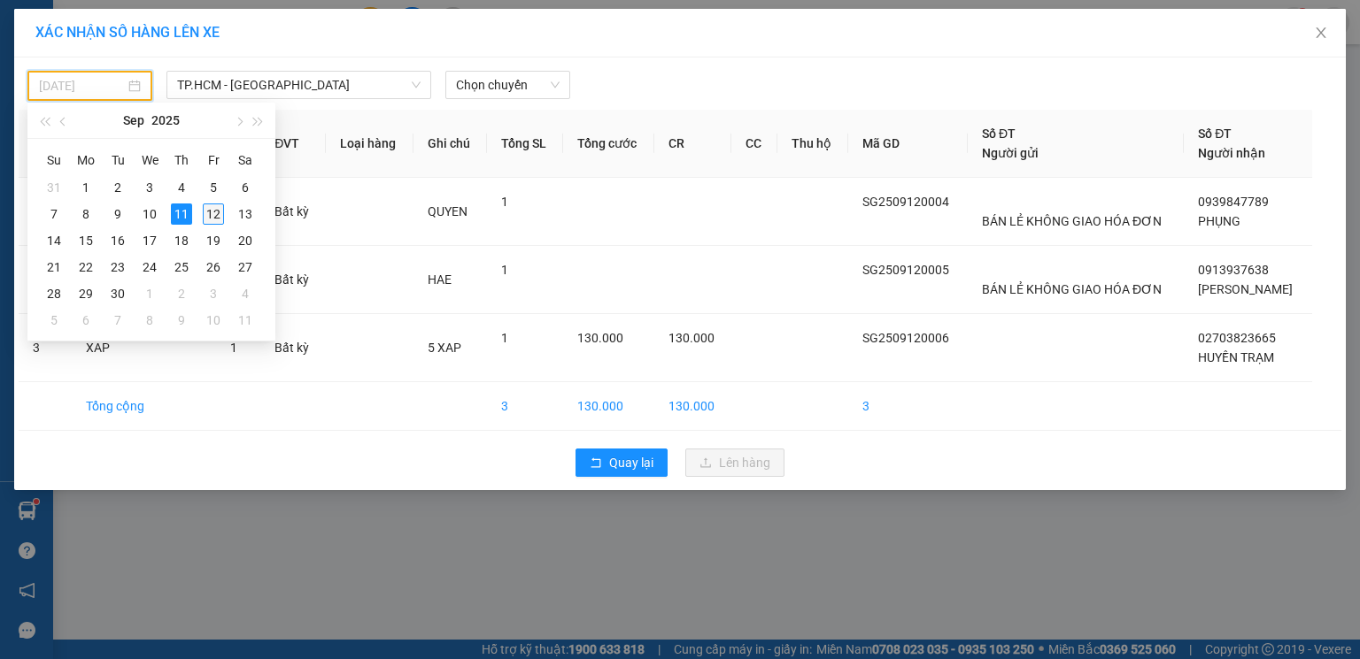
click at [214, 211] on div "12" at bounding box center [213, 214] width 21 height 21
type input "[DATE]"
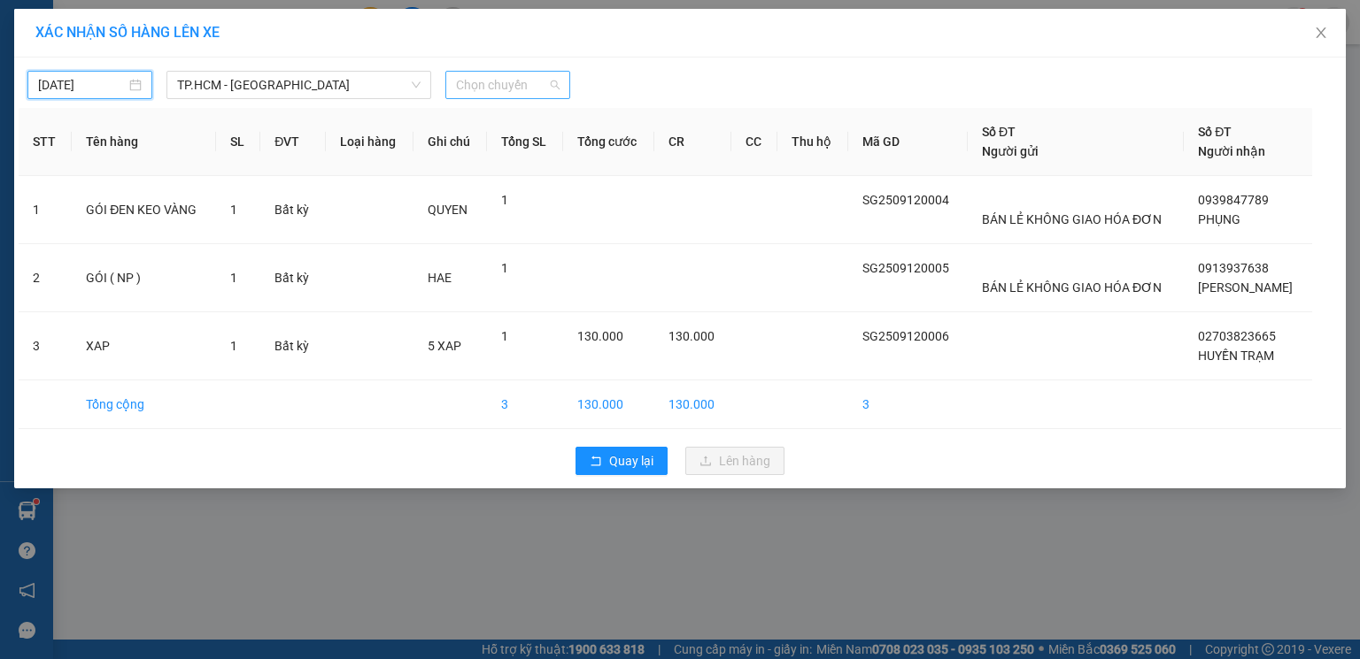
click at [488, 89] on span "Chọn chuyến" at bounding box center [508, 85] width 104 height 27
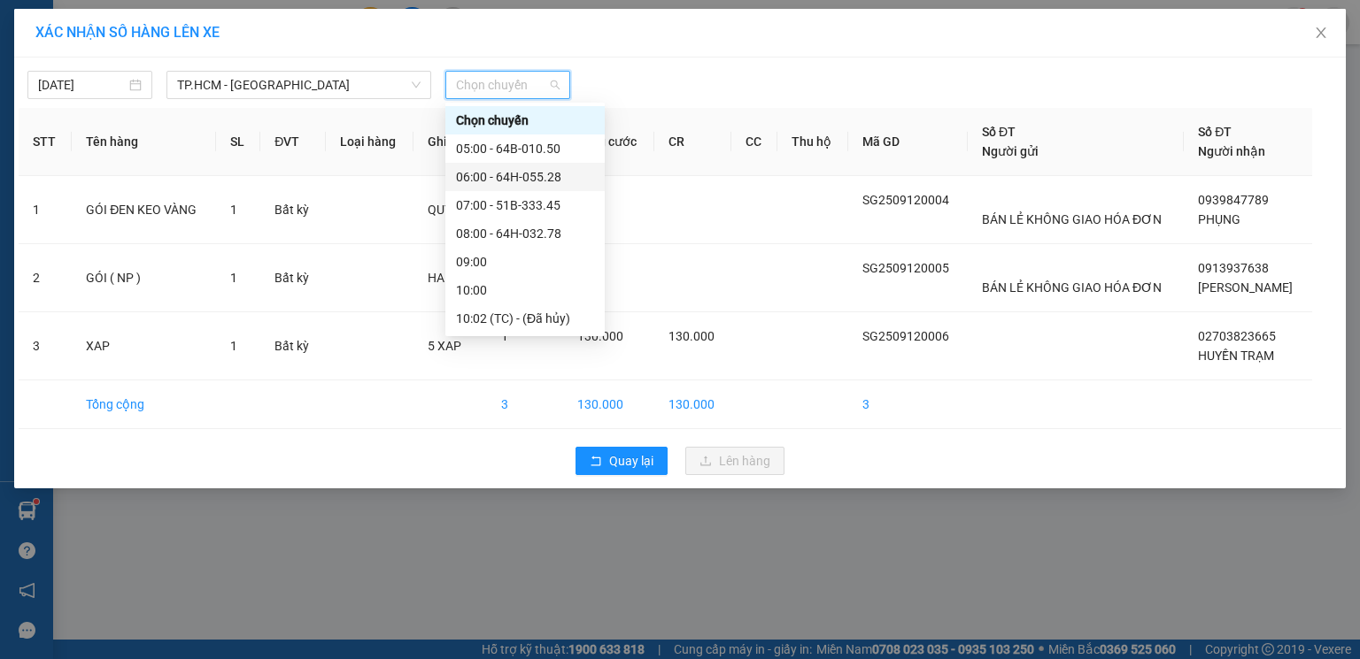
click at [545, 174] on div "06:00 - 64H-055.28" at bounding box center [525, 176] width 138 height 19
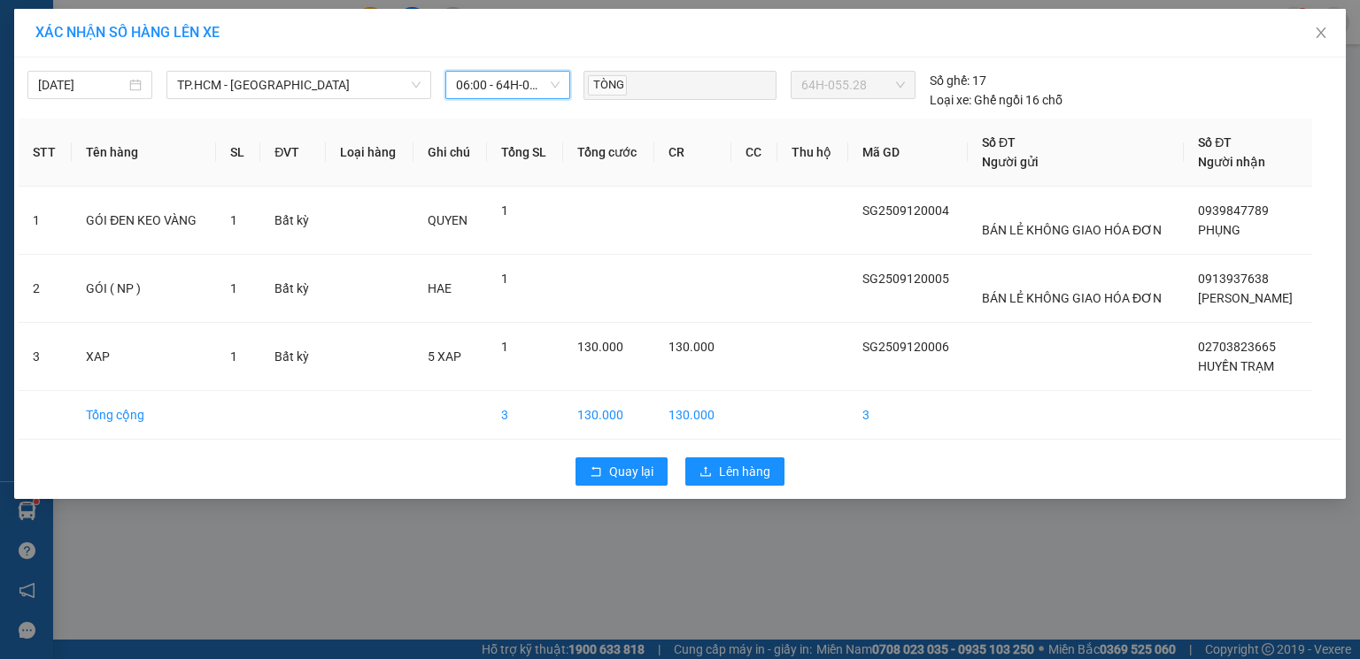
click at [755, 492] on div "Quay lại Lên hàng" at bounding box center [680, 472] width 1322 height 46
click at [755, 478] on span "Lên hàng" at bounding box center [744, 471] width 51 height 19
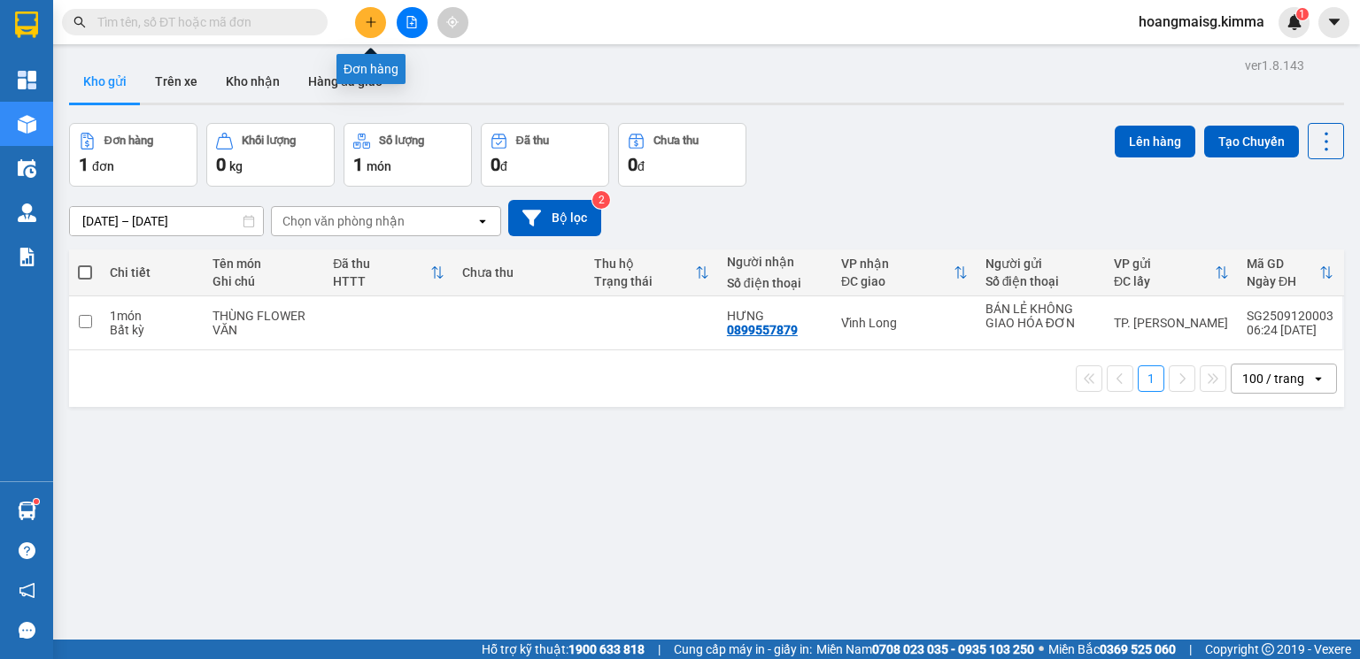
click at [370, 16] on icon "plus" at bounding box center [371, 22] width 12 height 12
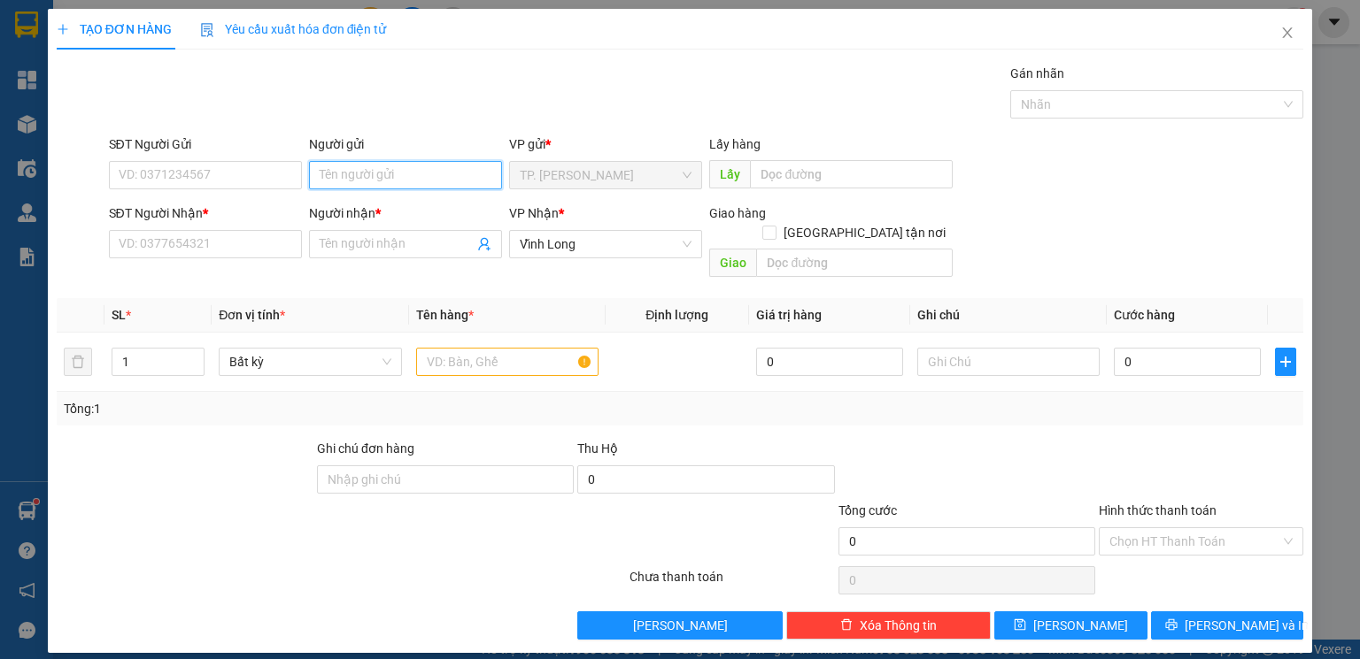
click at [369, 165] on input "Người gửi" at bounding box center [405, 175] width 193 height 28
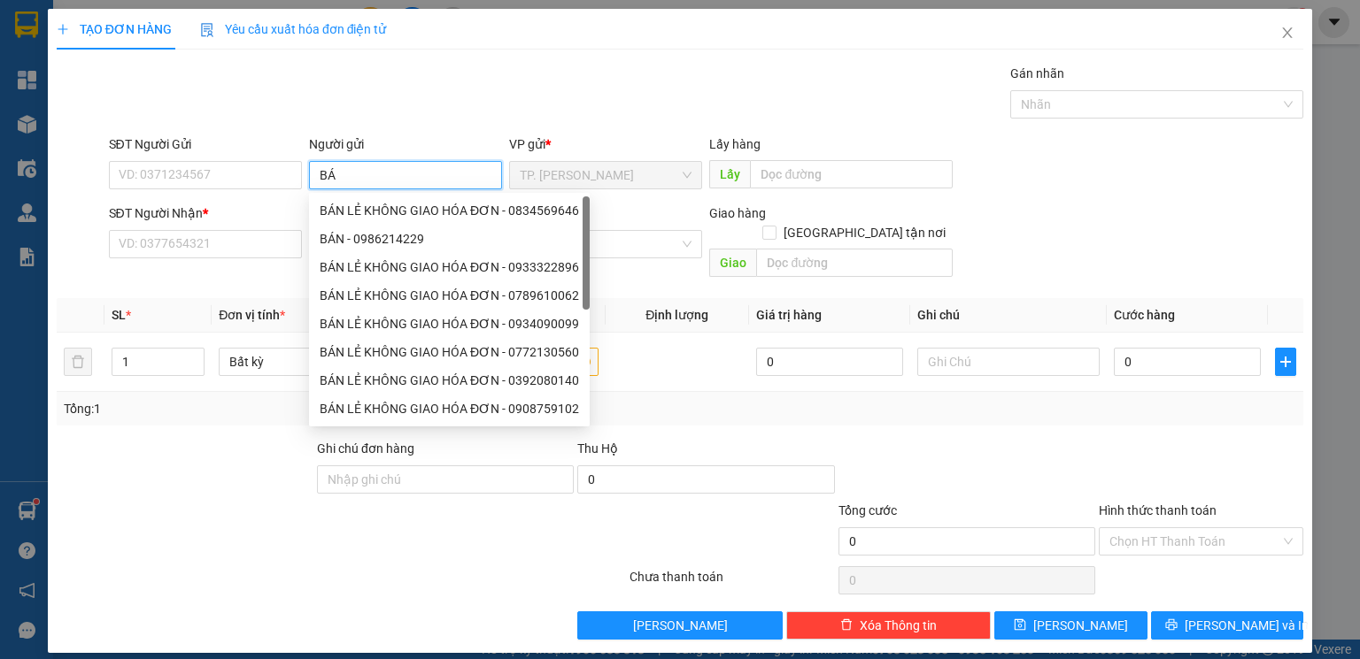
type input "BÁN"
click at [374, 203] on div "BÁN LẺ KHÔNG GIAO HÓA ĐƠN - 0919330612" at bounding box center [449, 210] width 259 height 19
type input "0919330612"
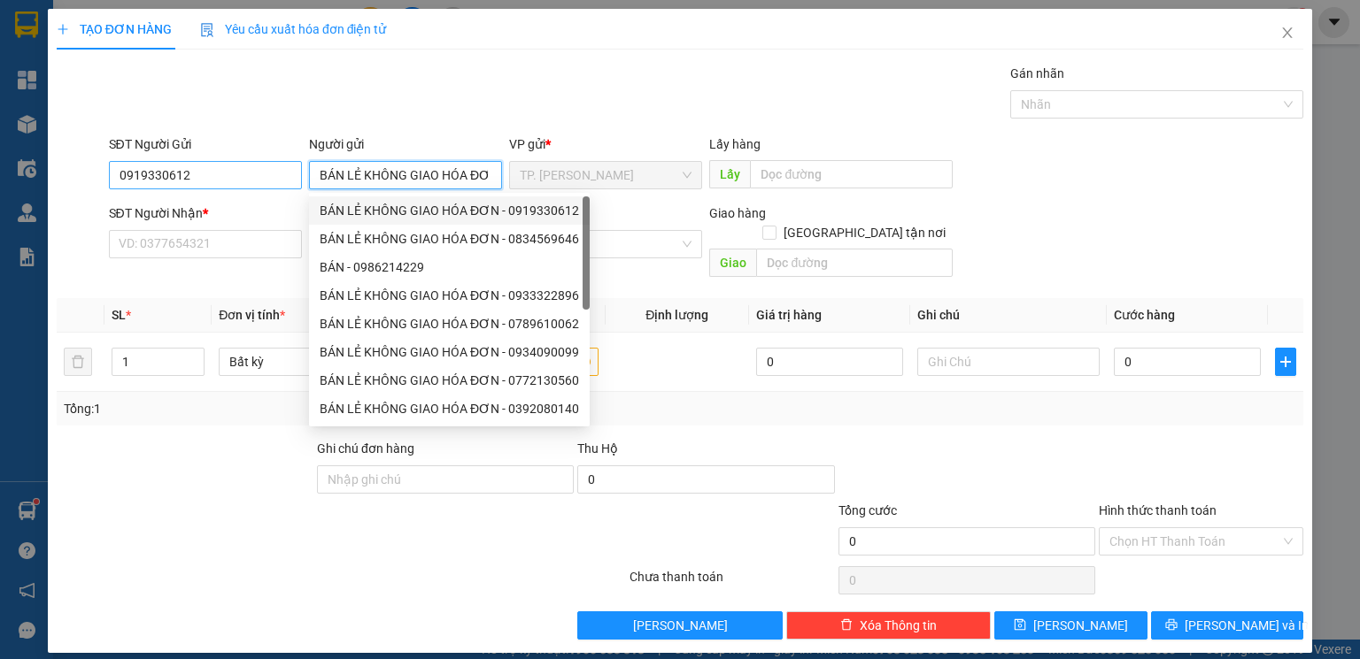
type input "BÁN LẺ KHÔNG GIAO HÓA ĐƠN"
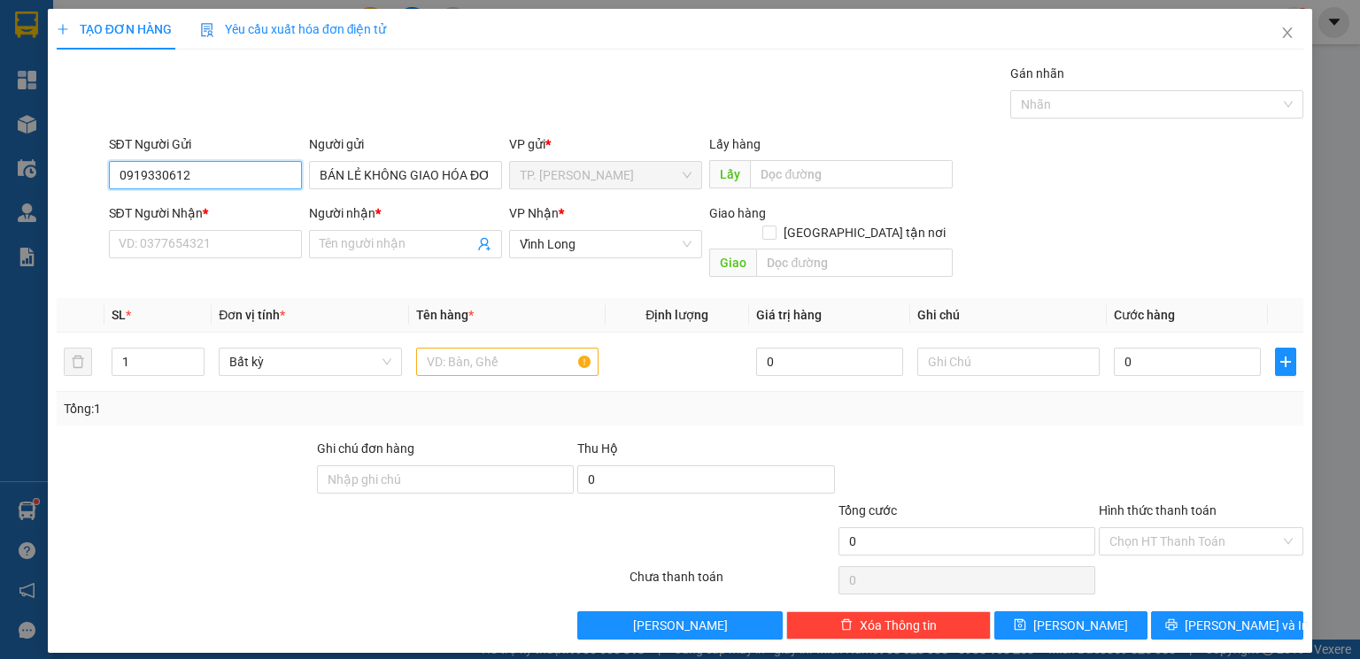
drag, startPoint x: 266, startPoint y: 181, endPoint x: 0, endPoint y: 190, distance: 265.7
click at [9, 196] on div "TẠO ĐƠN HÀNG Yêu cầu xuất hóa đơn điện tử Transit Pickup Surcharge Ids Transit …" at bounding box center [680, 329] width 1360 height 659
click at [474, 348] on input "text" at bounding box center [507, 362] width 182 height 28
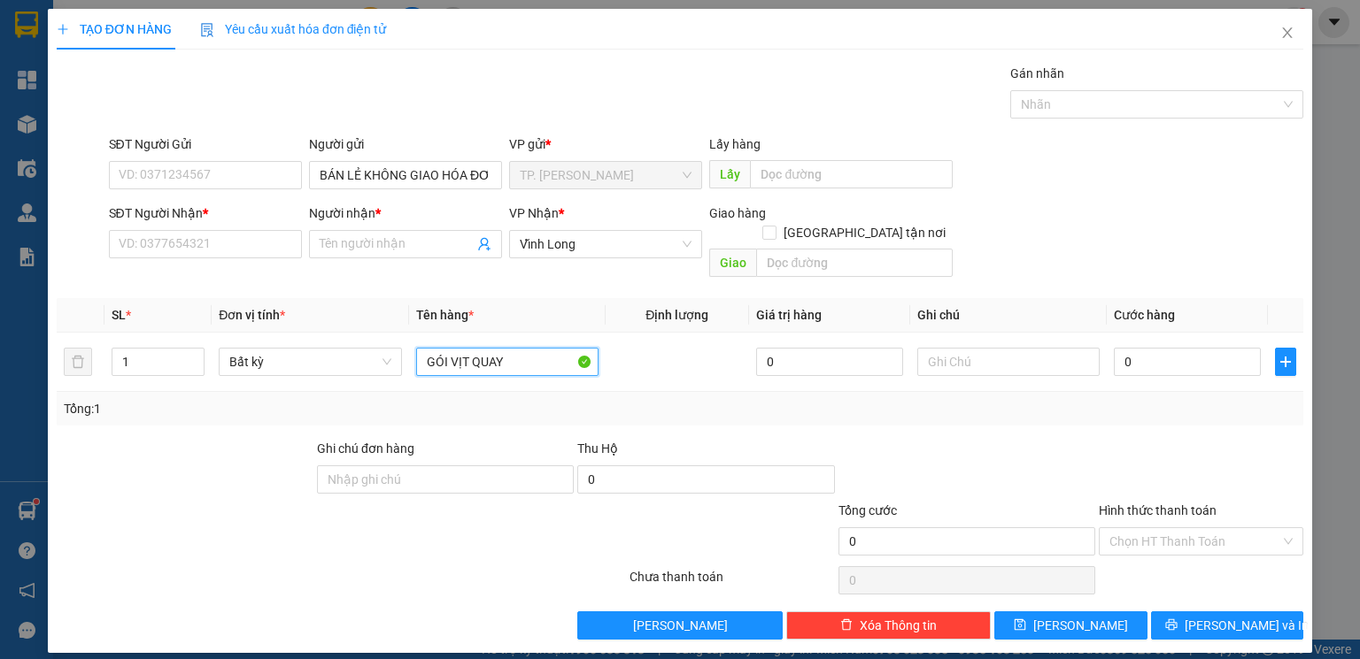
type input "GÓI VỊT QUAY"
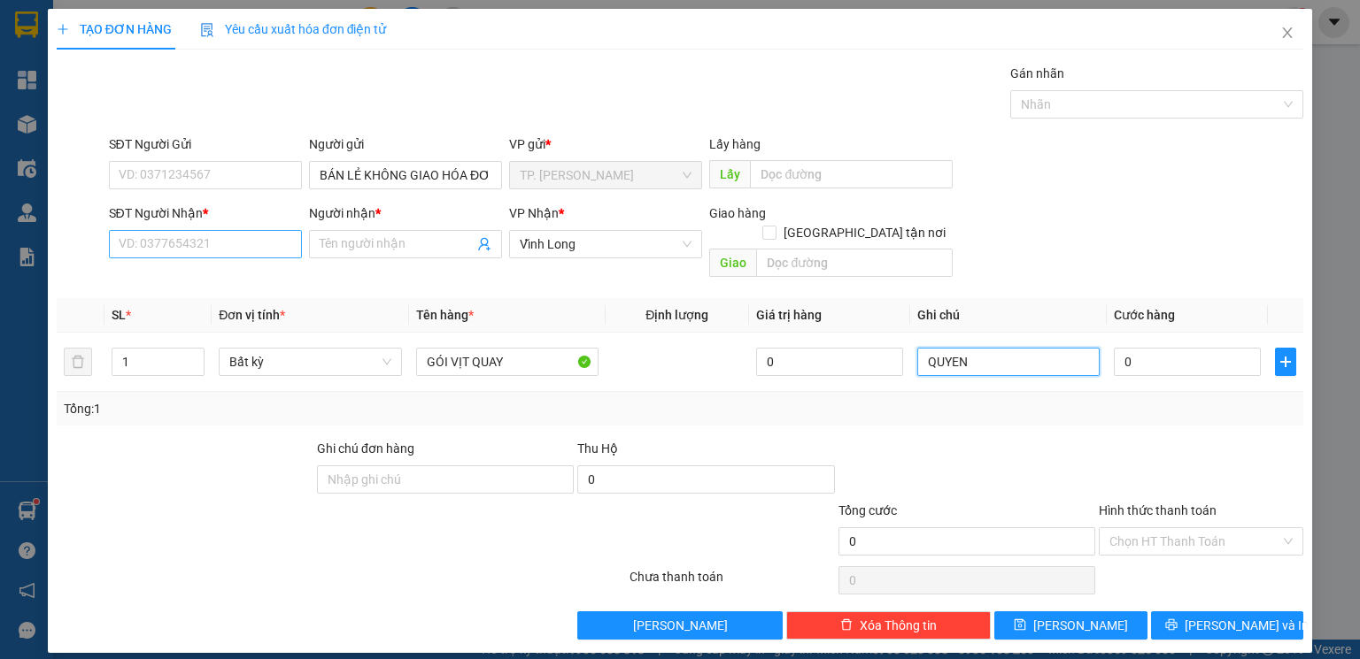
type input "QUYEN"
click at [173, 257] on input "SĐT Người Nhận *" at bounding box center [205, 244] width 193 height 28
type input "0355350487"
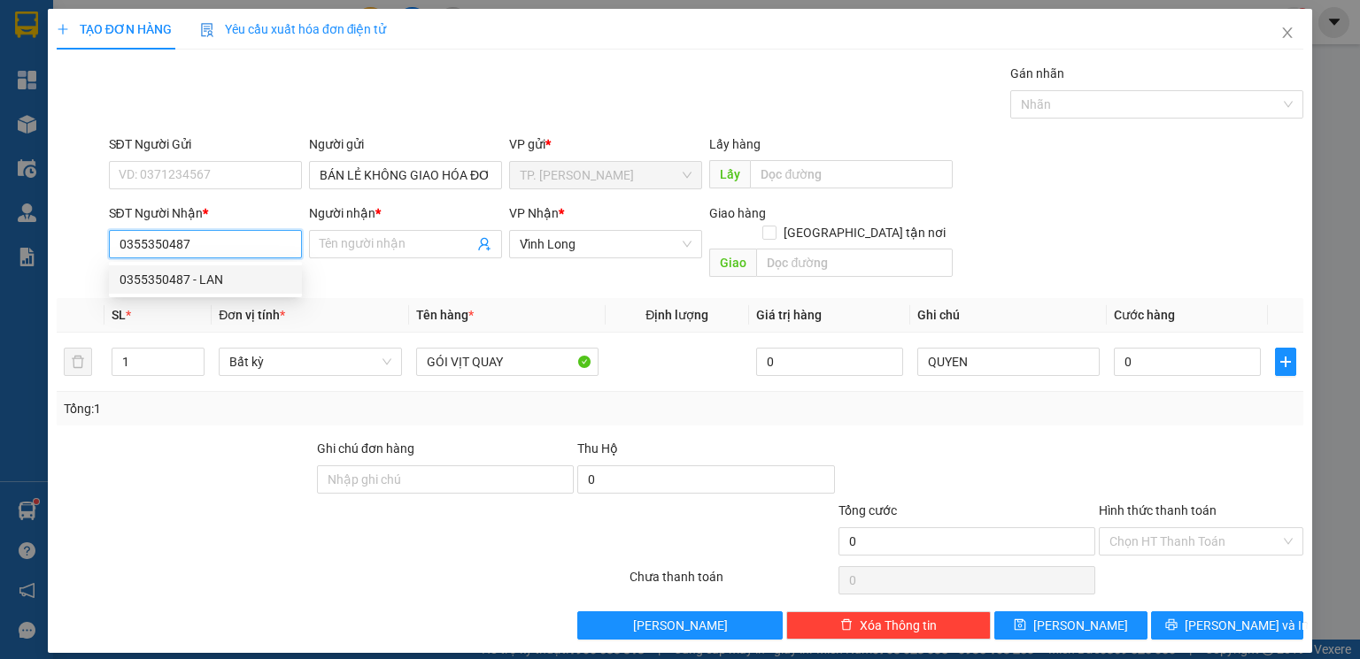
drag, startPoint x: 251, startPoint y: 277, endPoint x: 283, endPoint y: 374, distance: 101.6
click at [246, 281] on div "0355350487 - LAN" at bounding box center [205, 279] width 172 height 19
type input "LAN"
type input "0355350487"
click at [295, 439] on div at bounding box center [185, 470] width 260 height 62
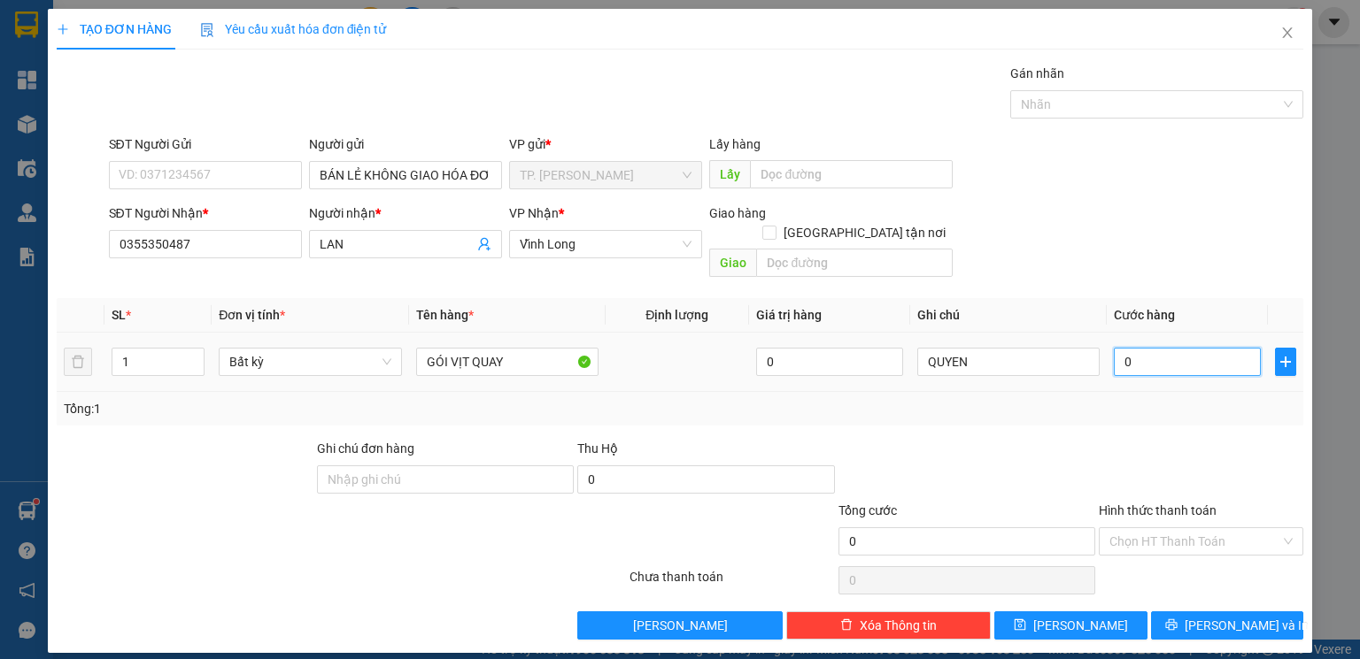
click at [1166, 348] on input "0" at bounding box center [1187, 362] width 147 height 28
click at [1174, 439] on div at bounding box center [1201, 470] width 208 height 62
click at [1153, 528] on input "Hình thức thanh toán" at bounding box center [1194, 541] width 171 height 27
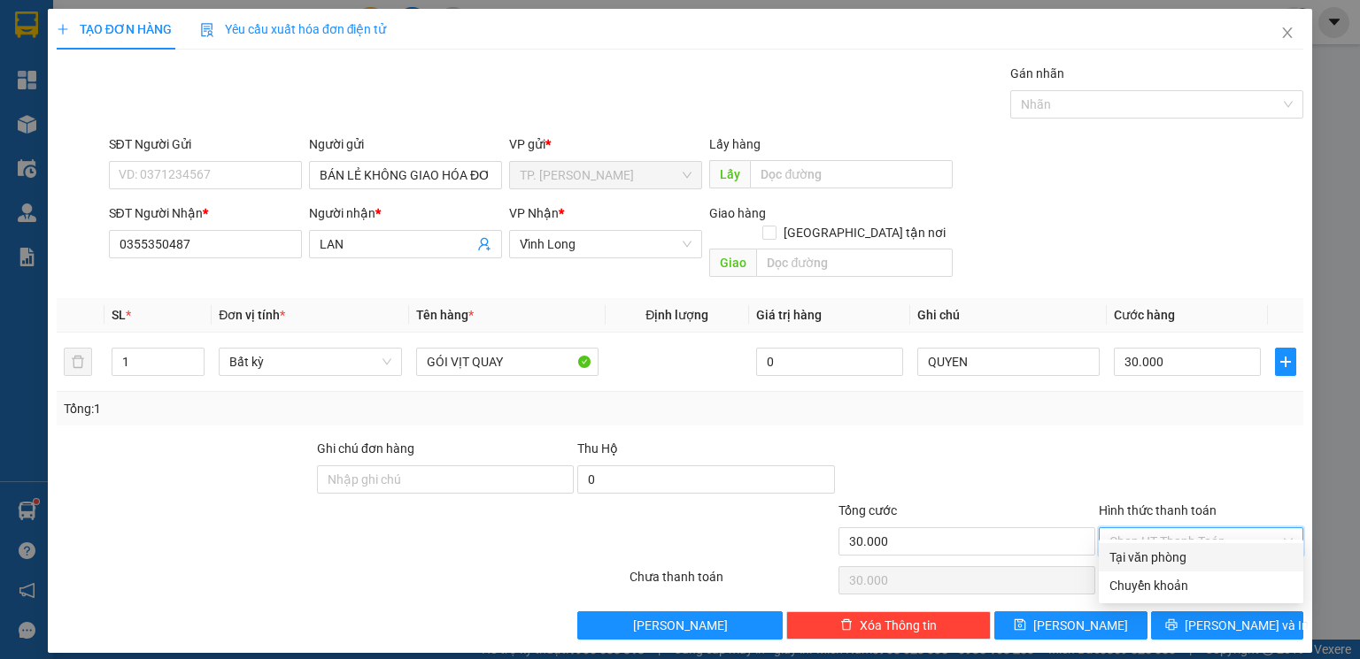
click at [1147, 559] on div "Tại văn phòng" at bounding box center [1200, 557] width 183 height 19
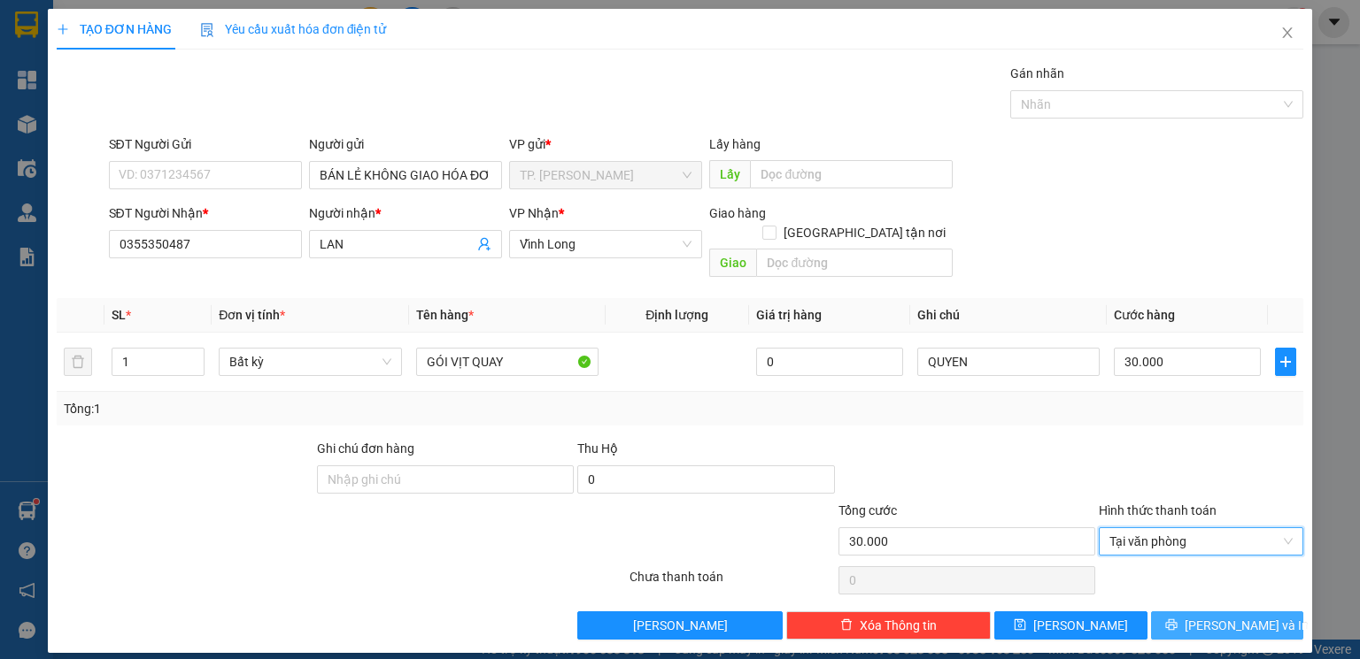
drag, startPoint x: 1223, startPoint y: 589, endPoint x: 1223, endPoint y: 603, distance: 14.2
click at [1223, 597] on div "Transit Pickup Surcharge Ids Transit Deliver Surcharge Ids Transit Deliver Surc…" at bounding box center [680, 352] width 1246 height 576
click at [1223, 616] on span "[PERSON_NAME] và In" at bounding box center [1246, 625] width 124 height 19
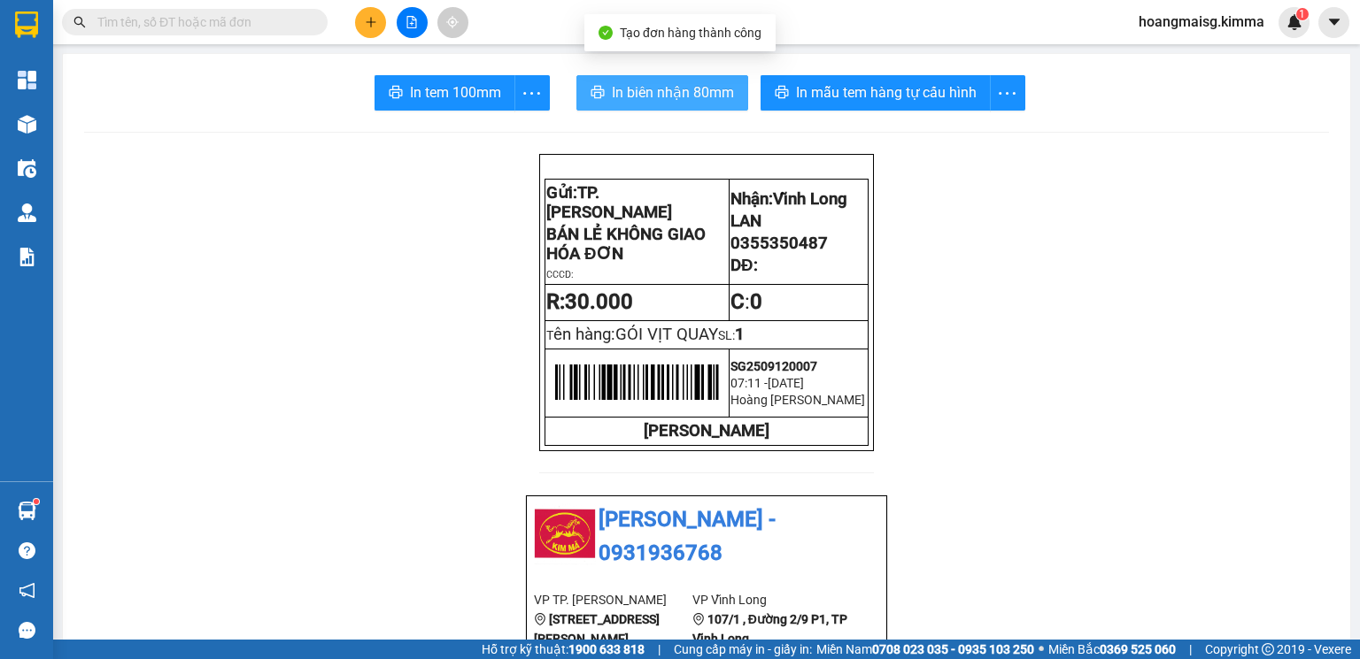
click at [669, 96] on span "In biên nhận 80mm" at bounding box center [673, 92] width 122 height 22
click at [668, 96] on span "In biên nhận 80mm" at bounding box center [673, 92] width 122 height 22
drag, startPoint x: 668, startPoint y: 96, endPoint x: 446, endPoint y: 52, distance: 226.5
click at [667, 97] on span "In biên nhận 80mm" at bounding box center [673, 92] width 122 height 22
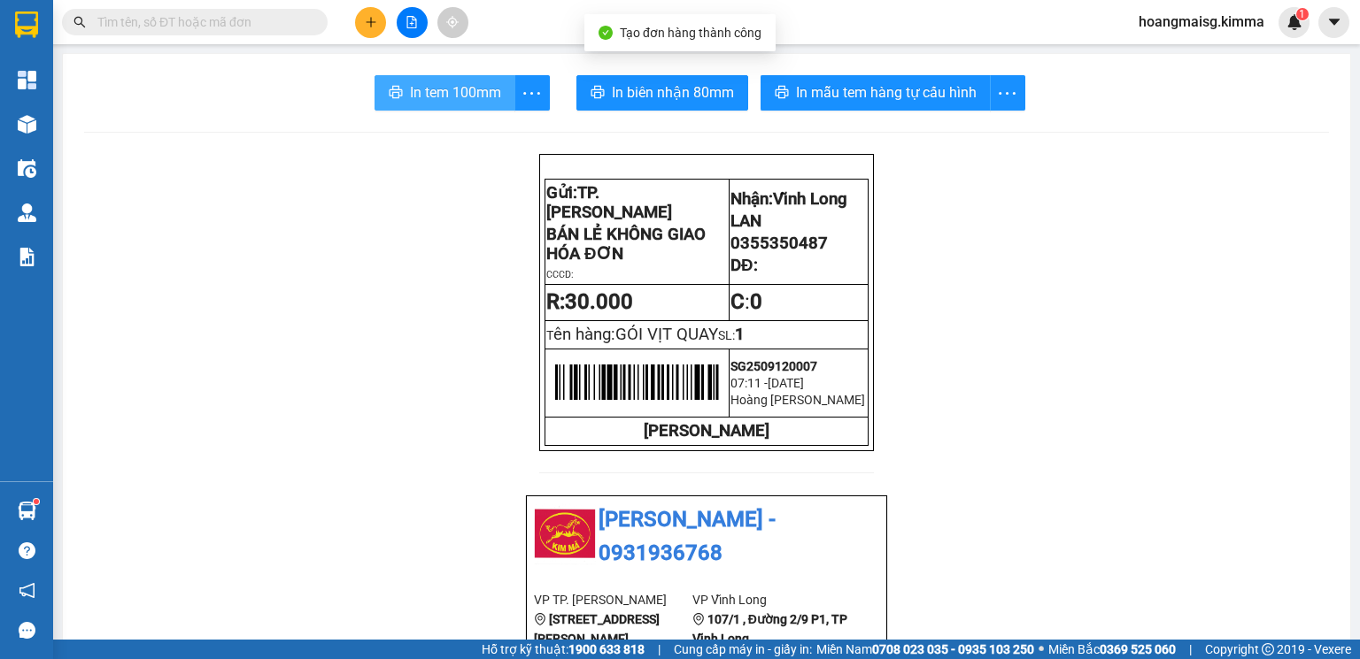
click at [454, 92] on span "In tem 100mm" at bounding box center [455, 92] width 91 height 22
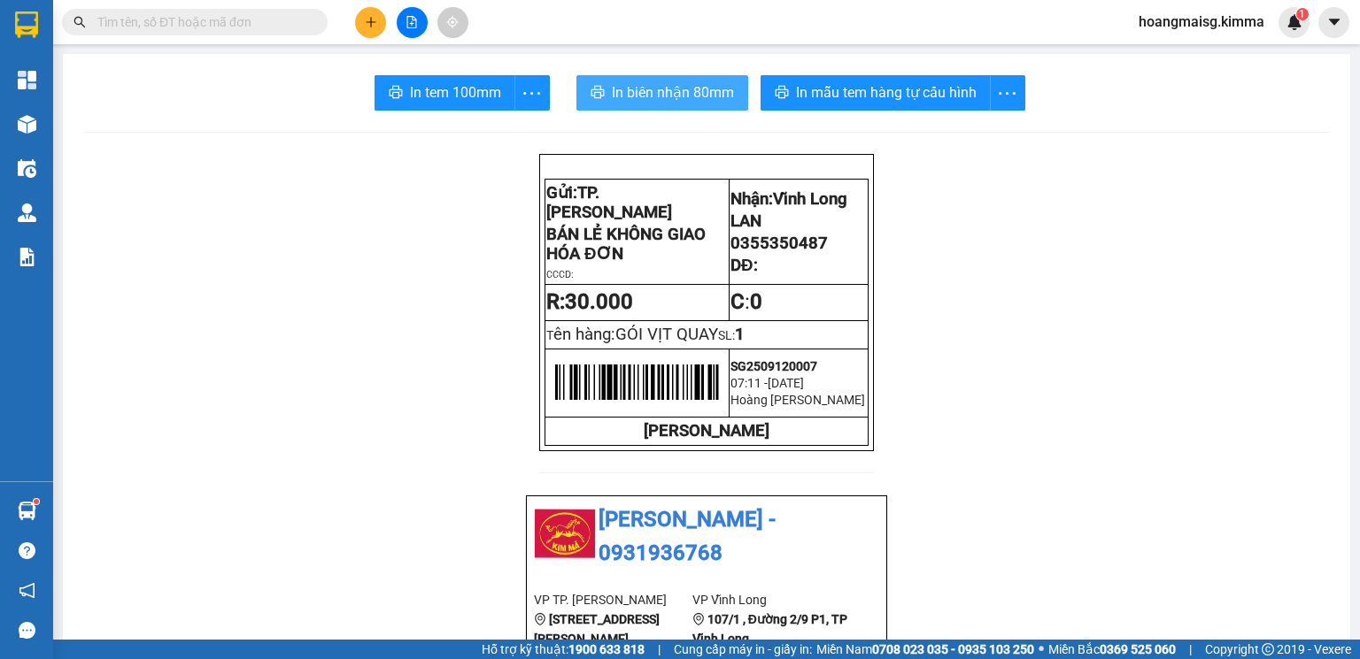
click at [692, 81] on span "In biên nhận 80mm" at bounding box center [673, 92] width 122 height 22
